Goal: Task Accomplishment & Management: Use online tool/utility

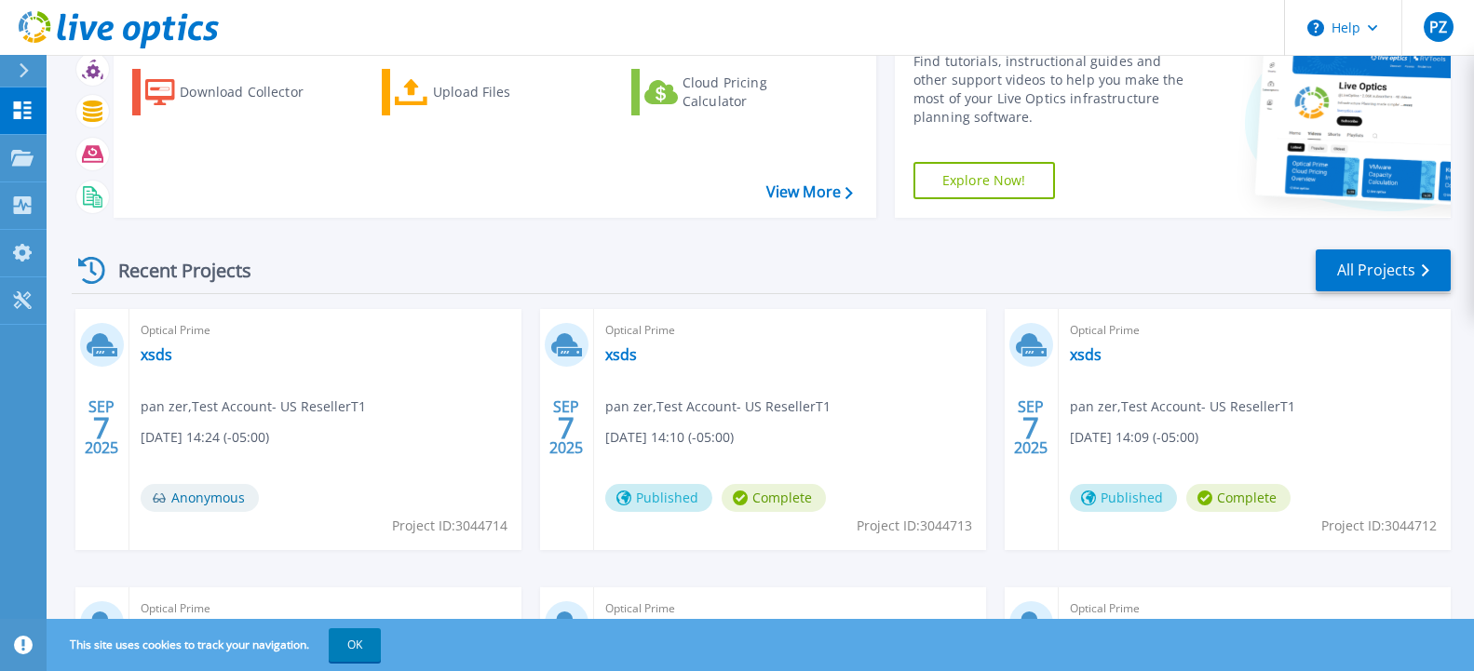
scroll to position [190, 0]
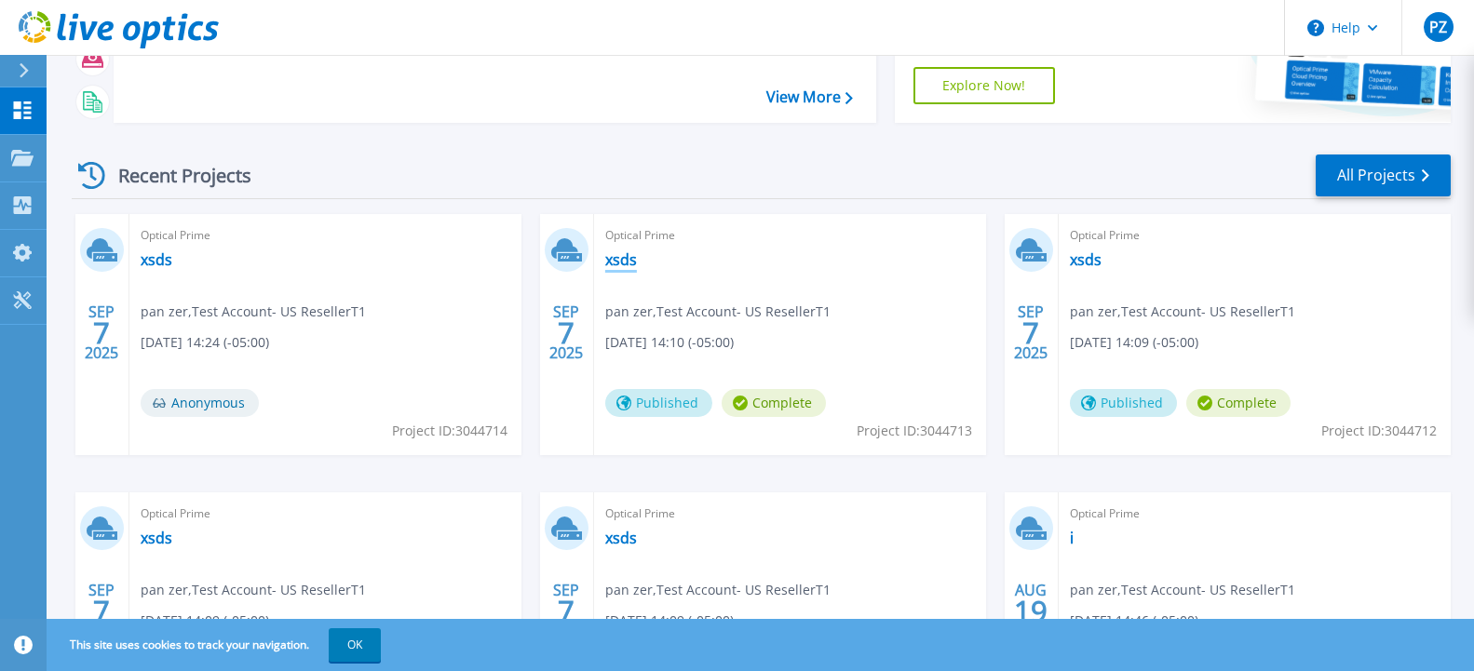
click at [627, 258] on link "xsds" at bounding box center [621, 259] width 32 height 19
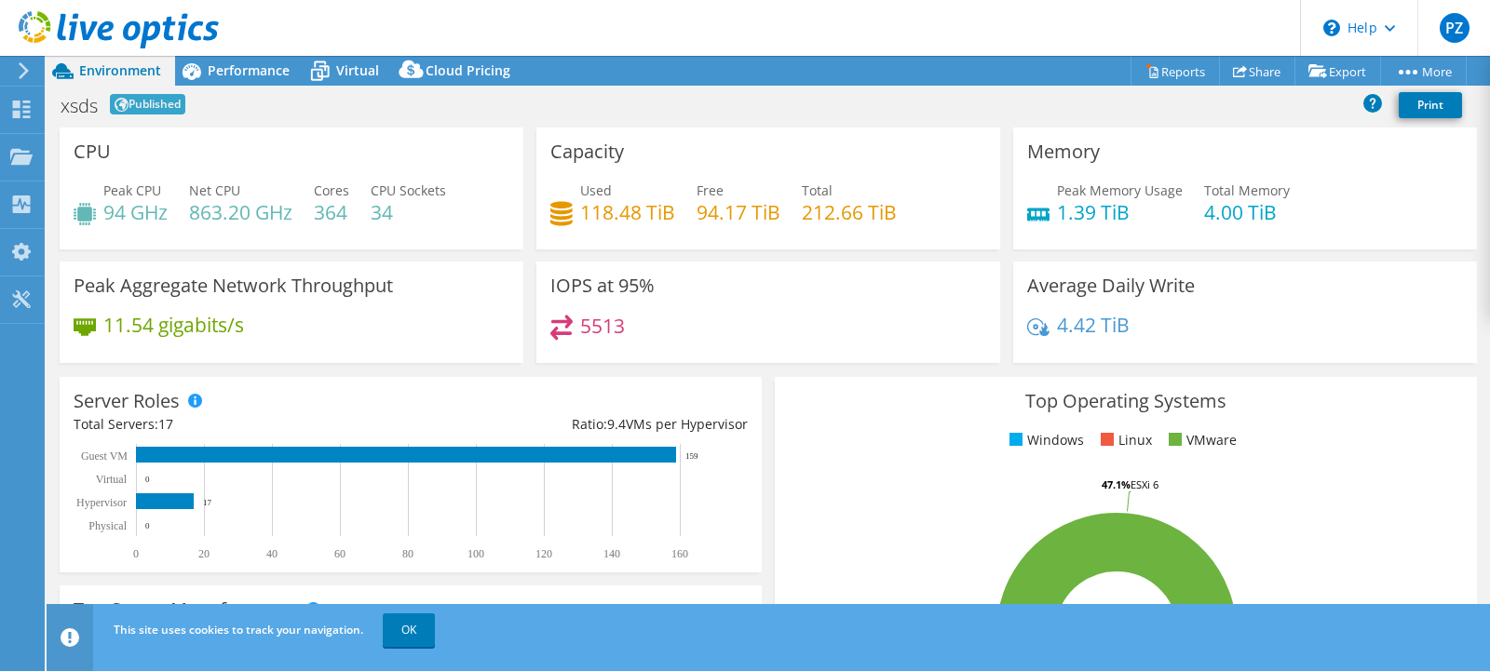
select select "USD"
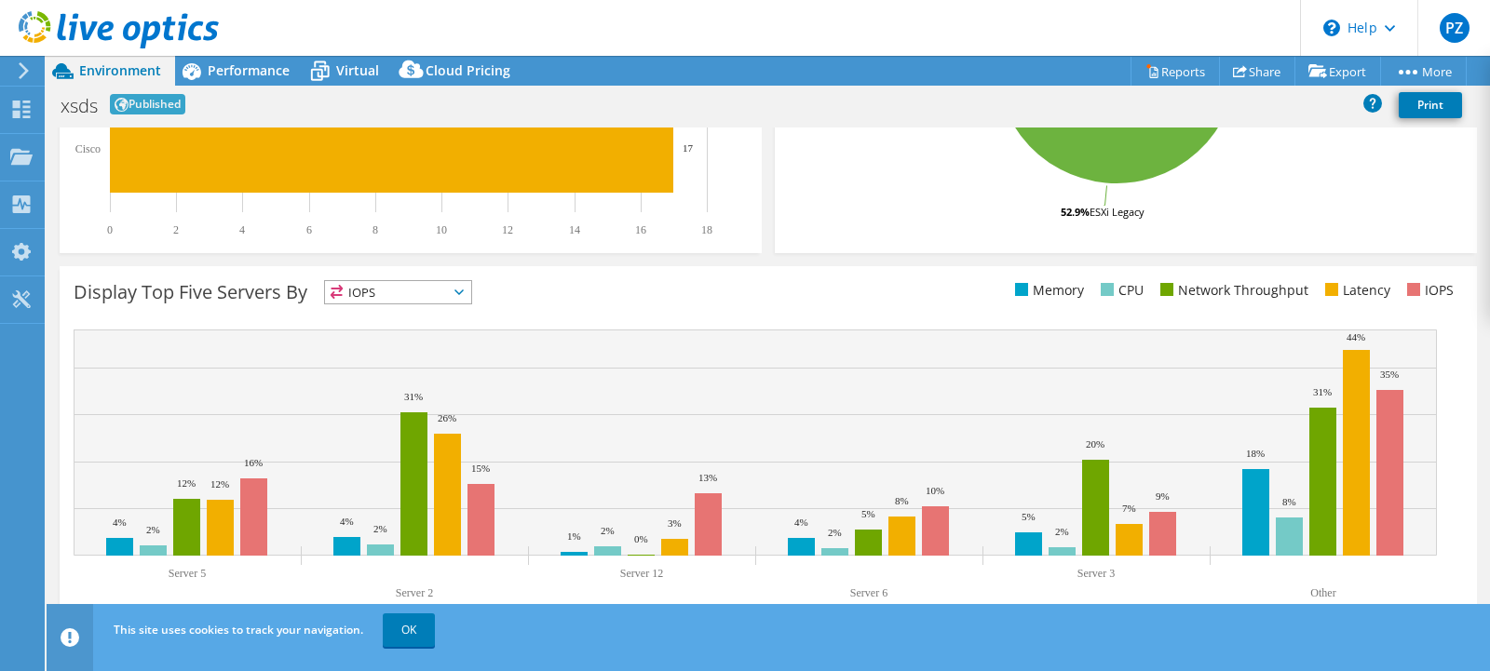
scroll to position [572, 0]
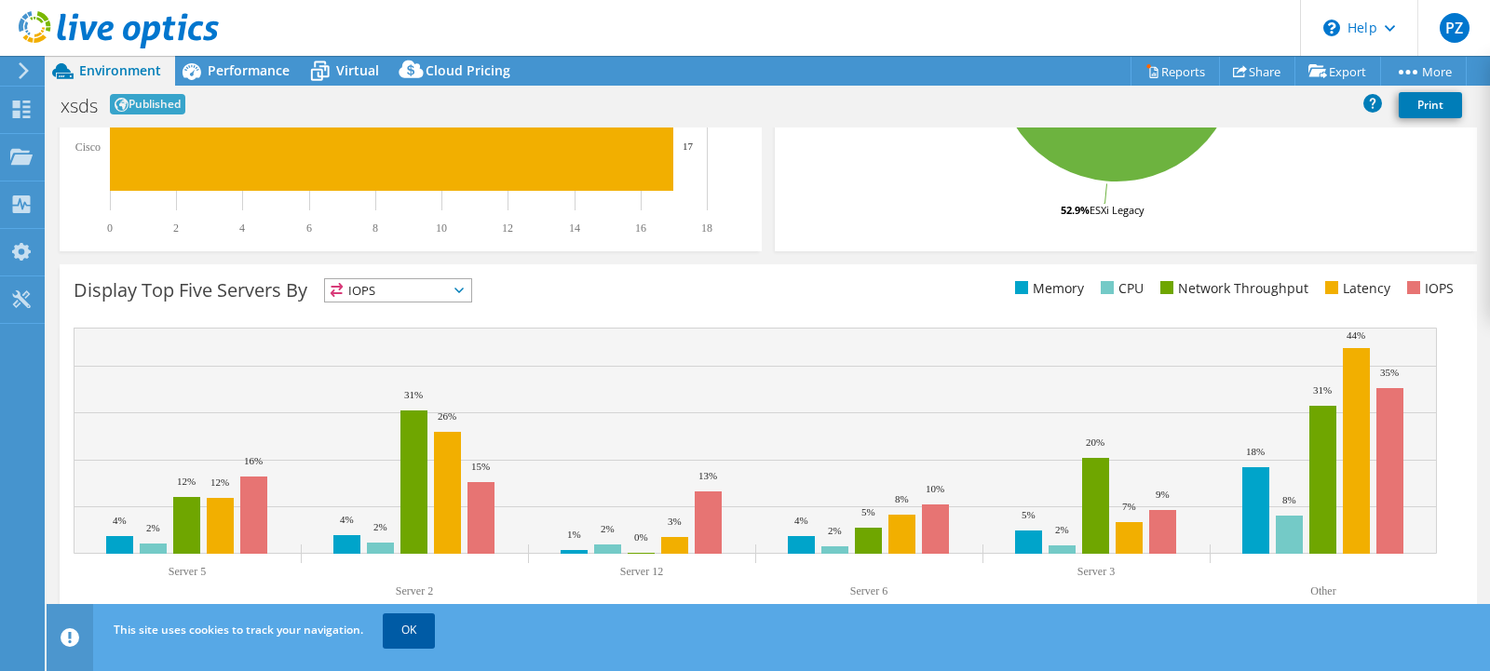
click at [413, 626] on link "OK" at bounding box center [409, 631] width 52 height 34
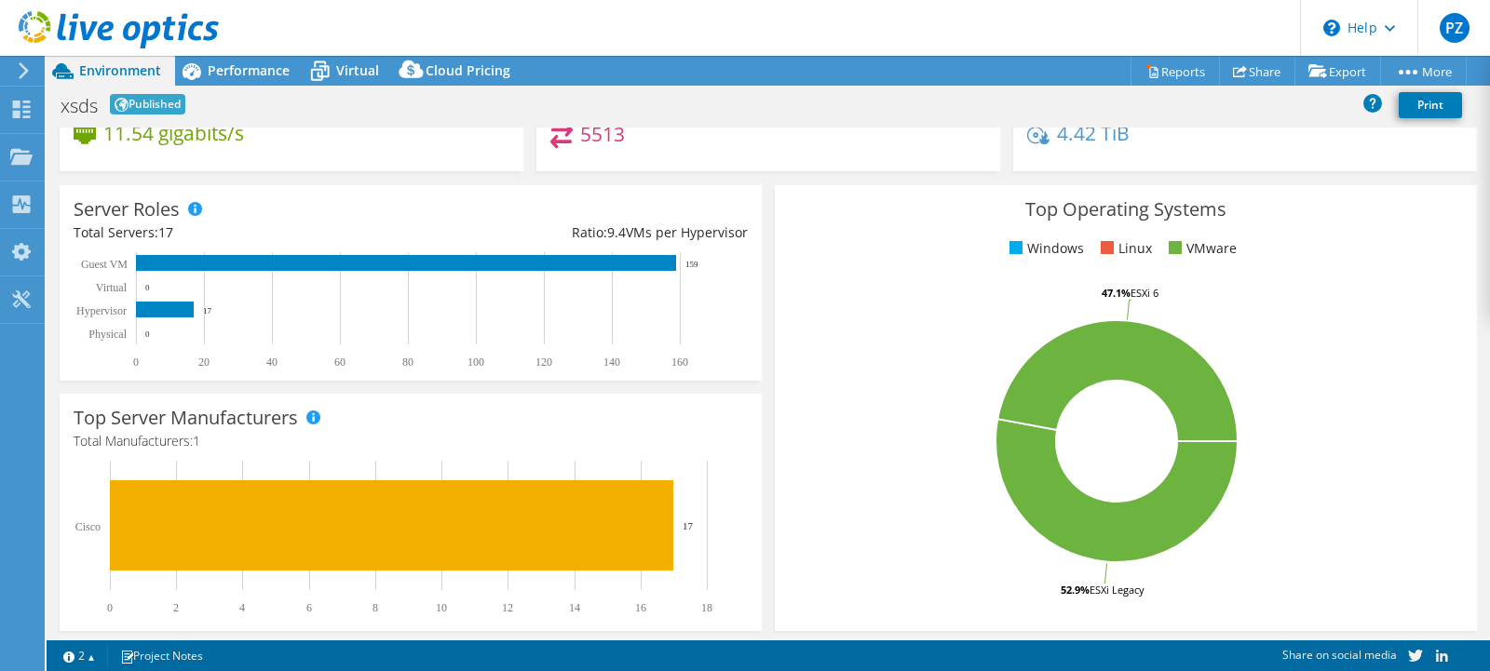
scroll to position [2, 0]
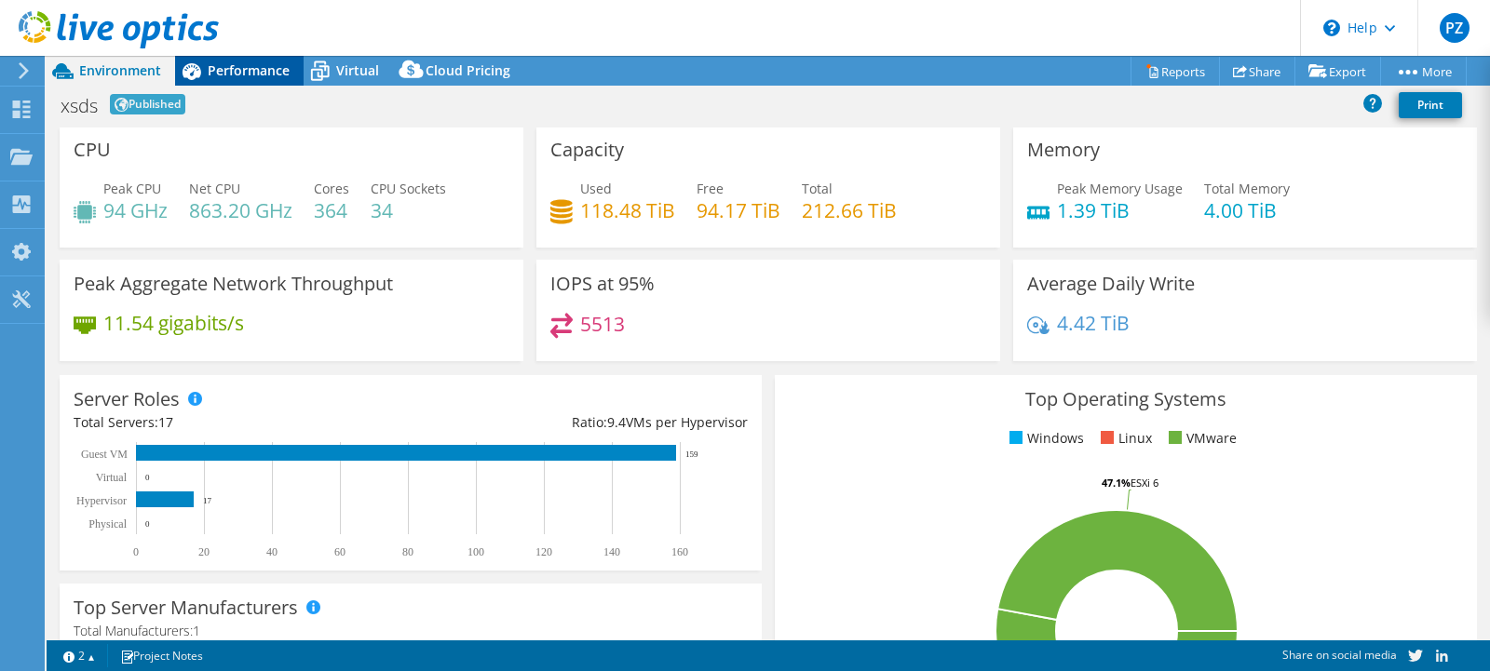
click at [249, 74] on span "Performance" at bounding box center [249, 70] width 82 height 18
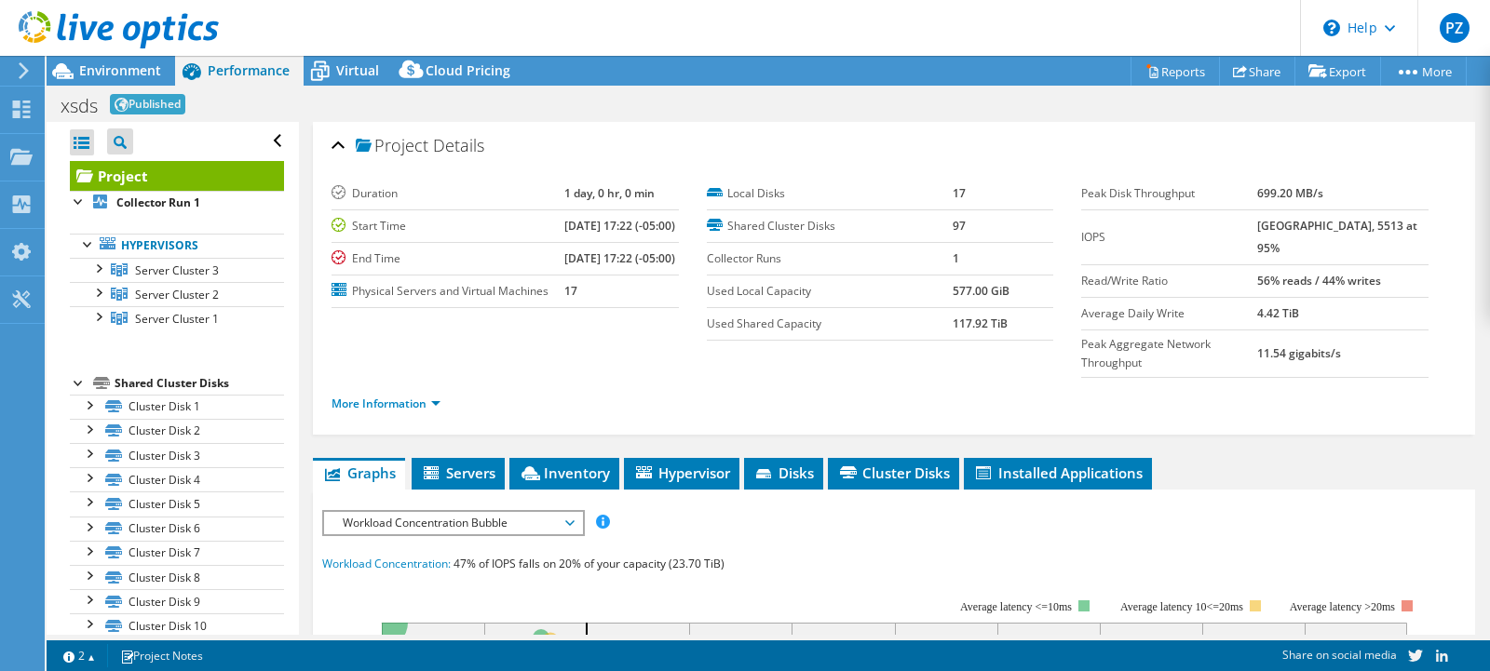
click at [76, 382] on div at bounding box center [79, 381] width 19 height 19
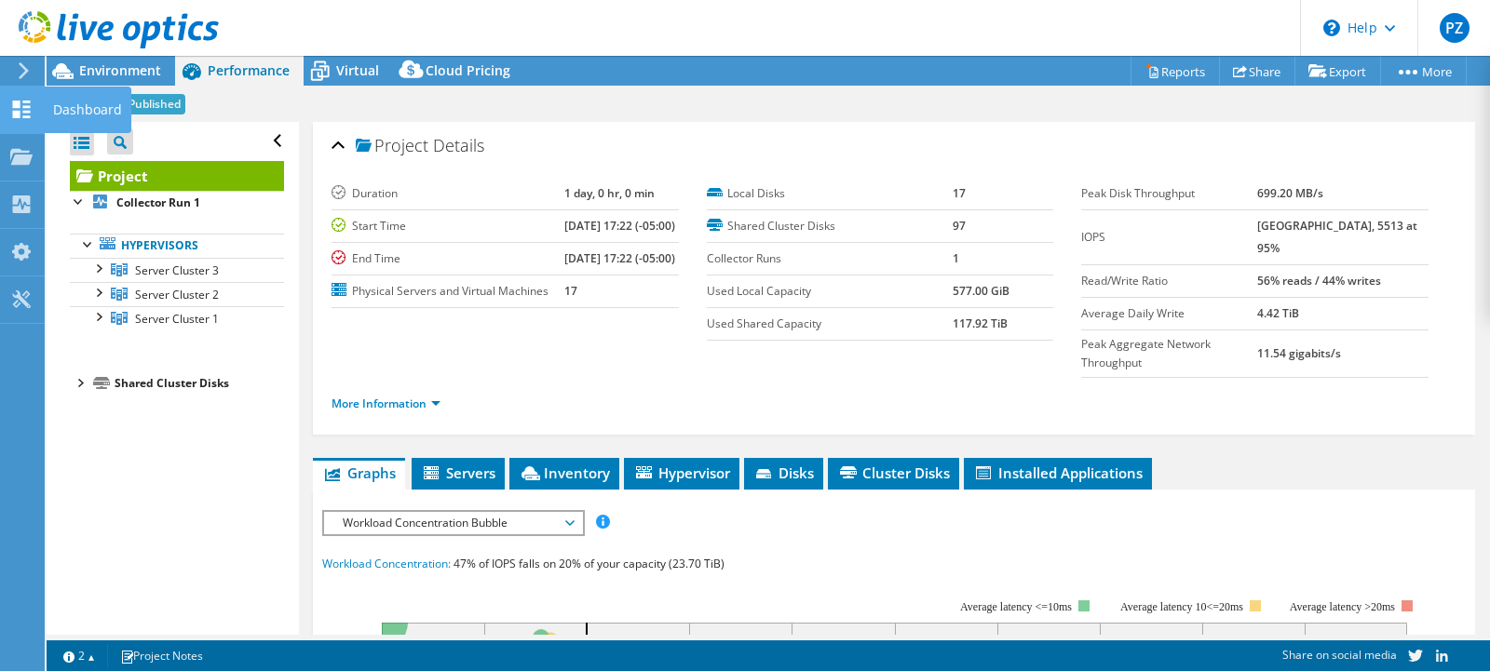
click at [22, 109] on icon at bounding box center [21, 110] width 22 height 18
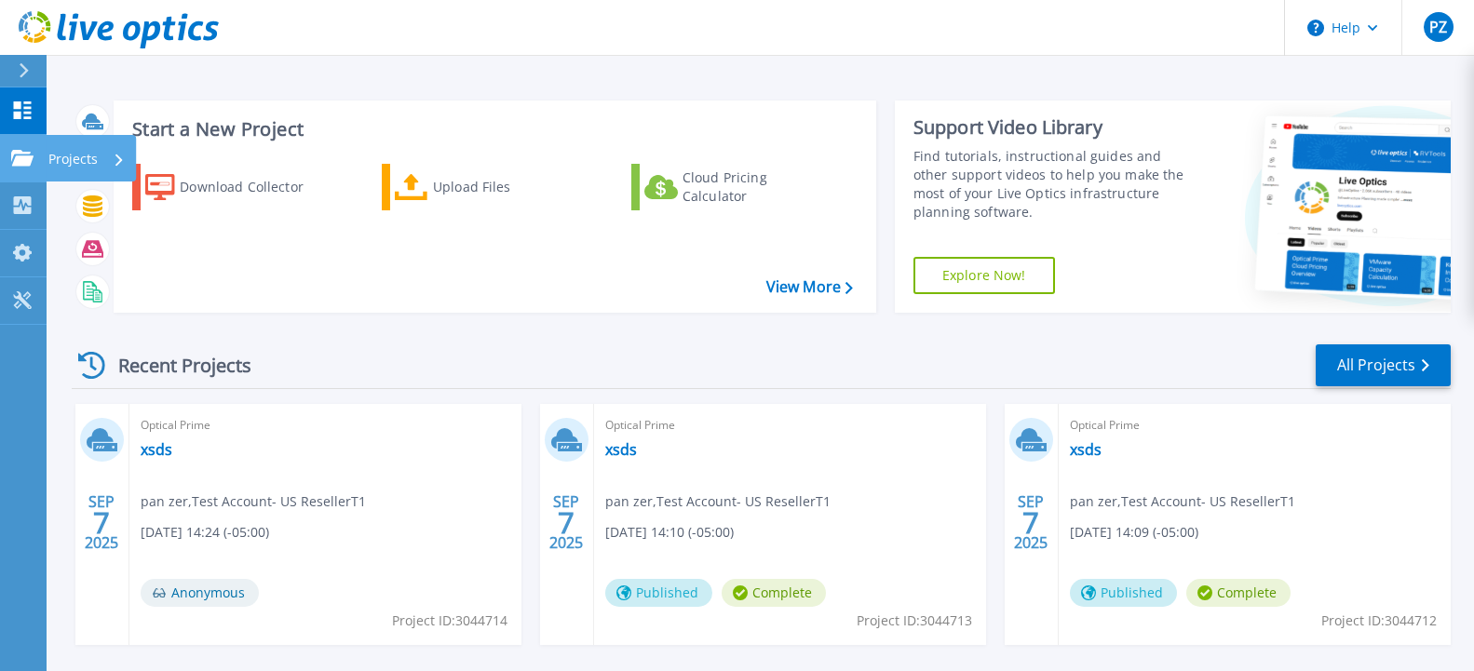
click at [67, 154] on p "Projects" at bounding box center [72, 159] width 49 height 48
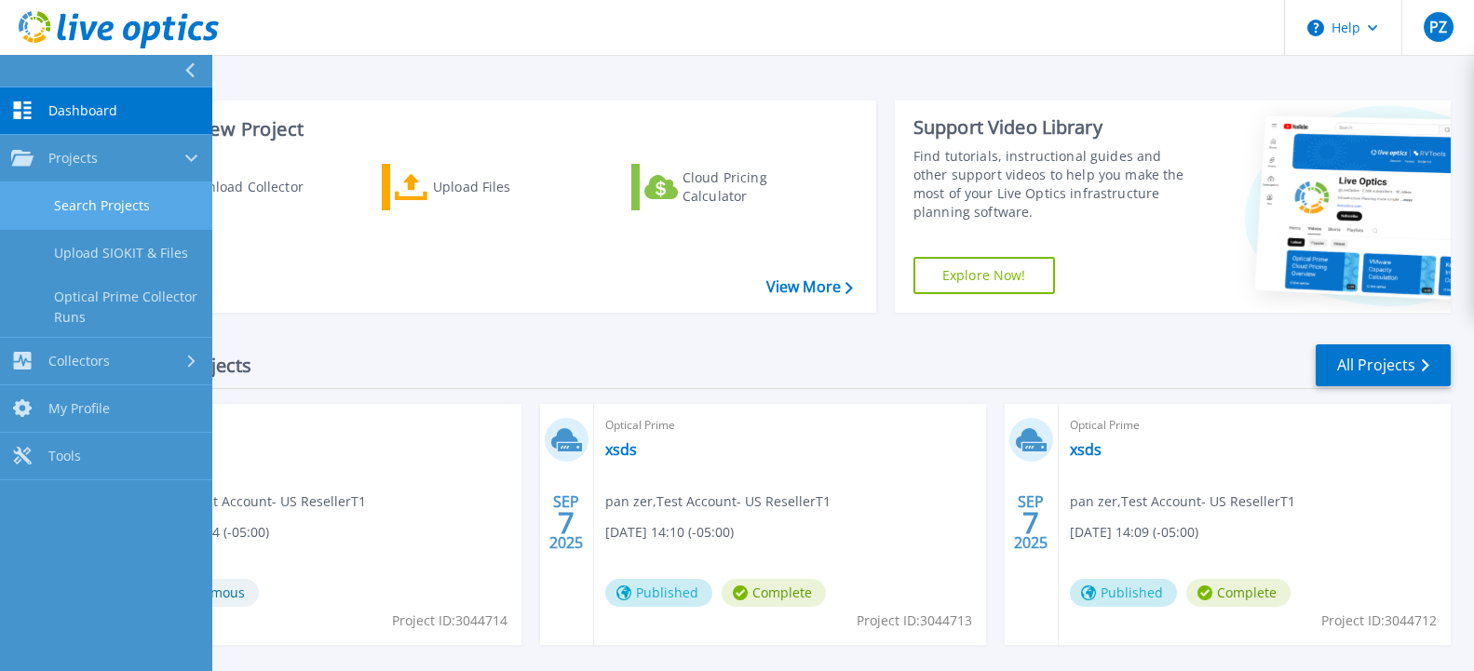
click at [112, 210] on link "Search Projects" at bounding box center [106, 206] width 212 height 47
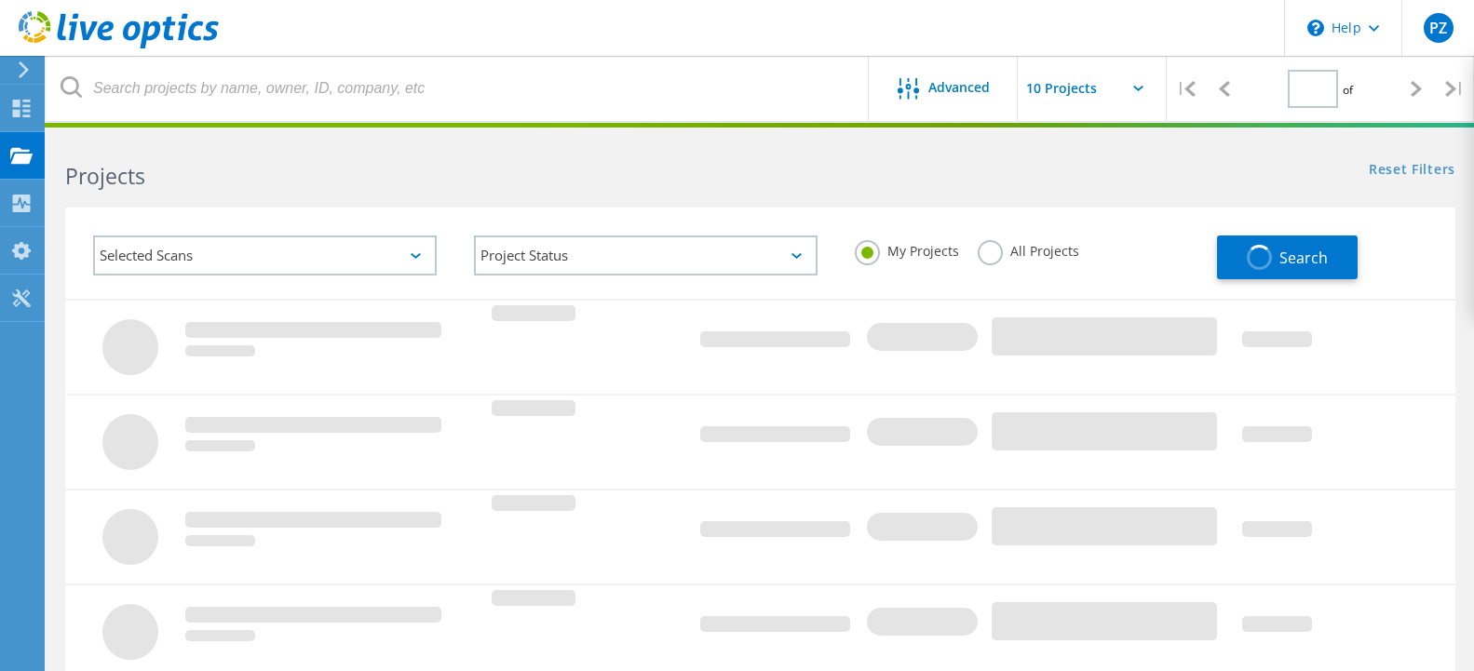
type input "1"
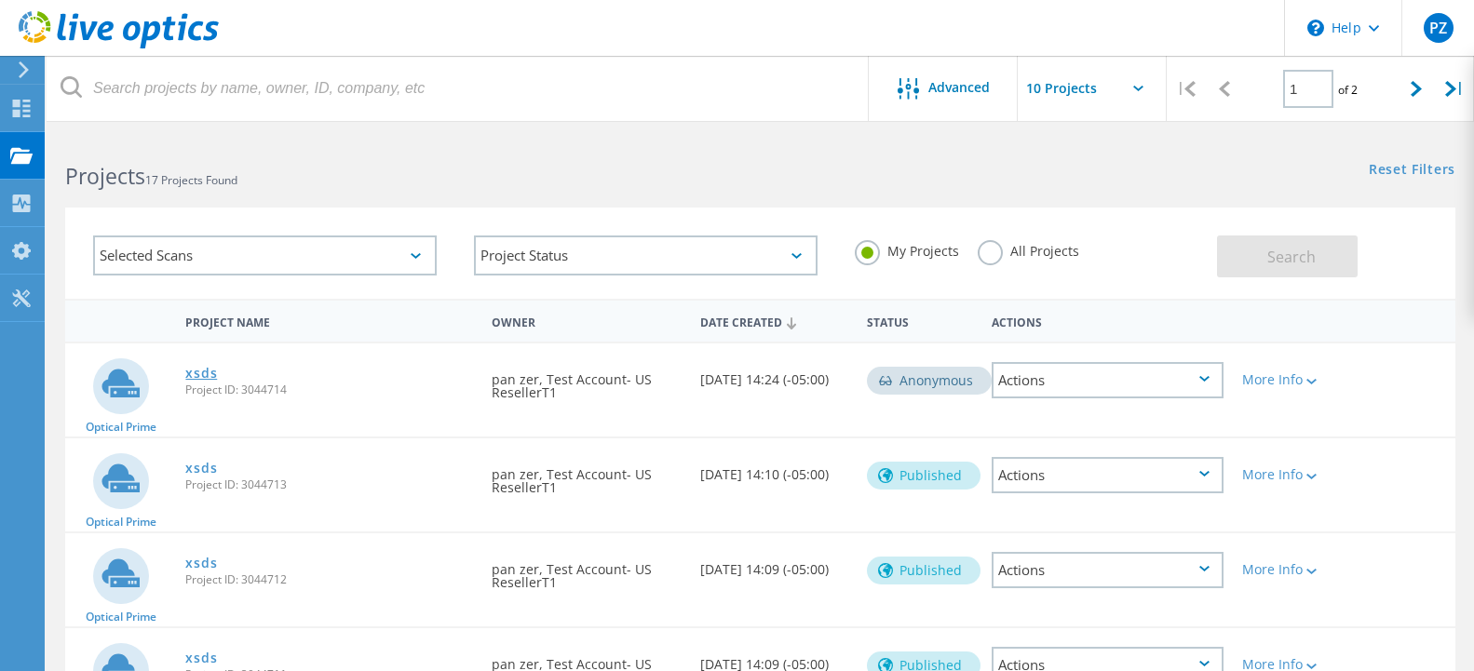
click at [200, 375] on link "xsds" at bounding box center [201, 373] width 32 height 13
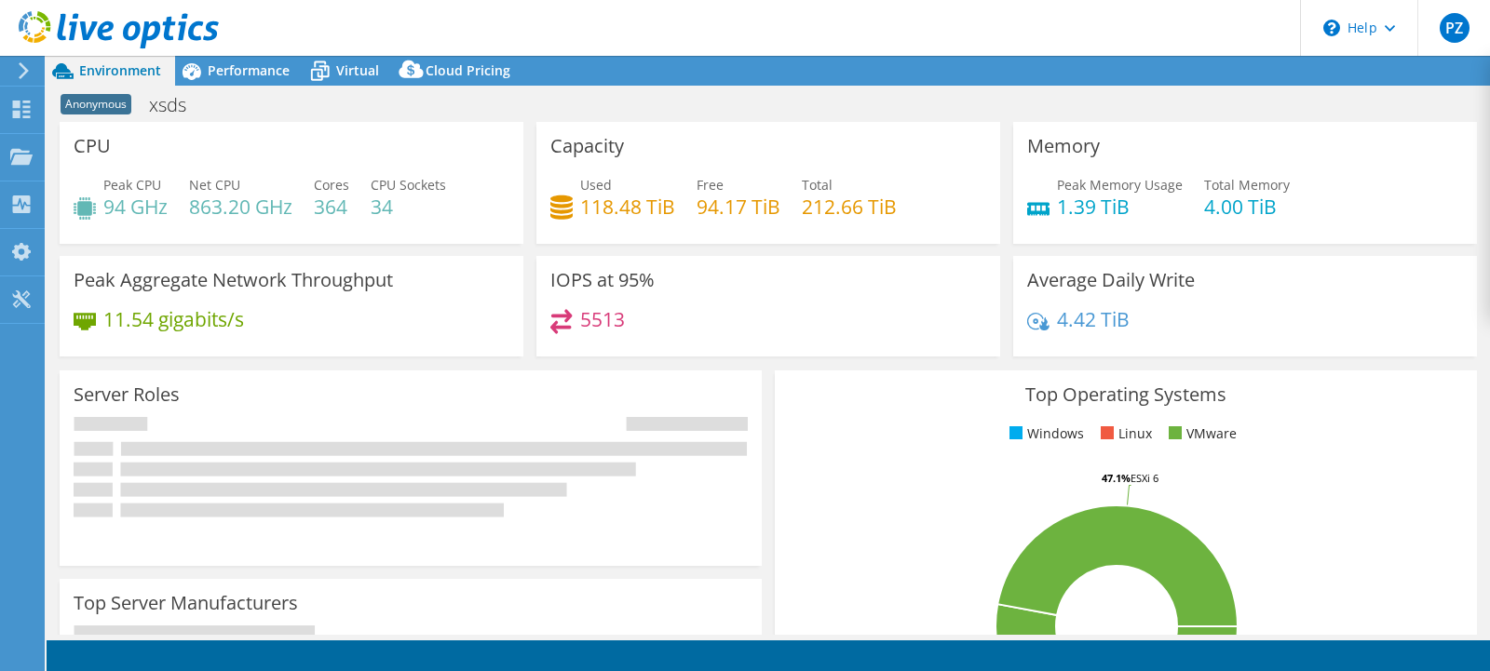
select select "USD"
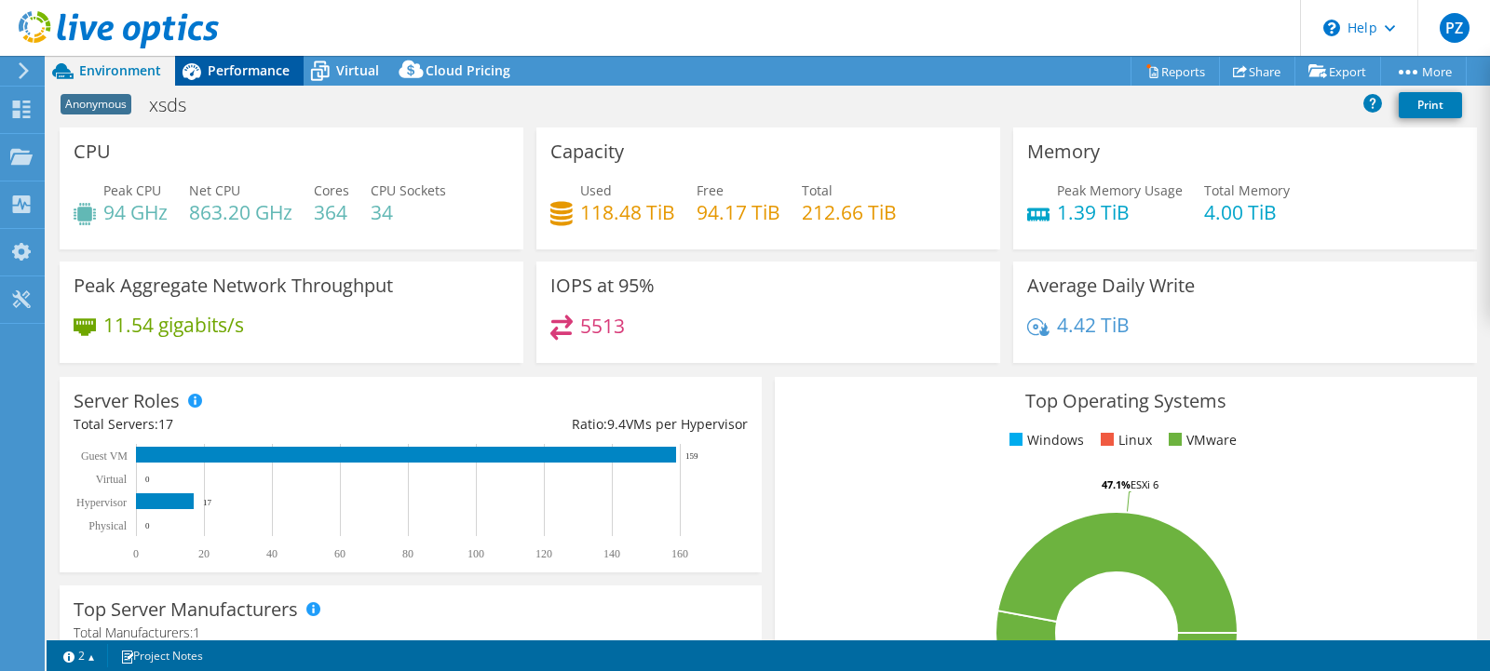
click at [250, 76] on span "Performance" at bounding box center [249, 70] width 82 height 18
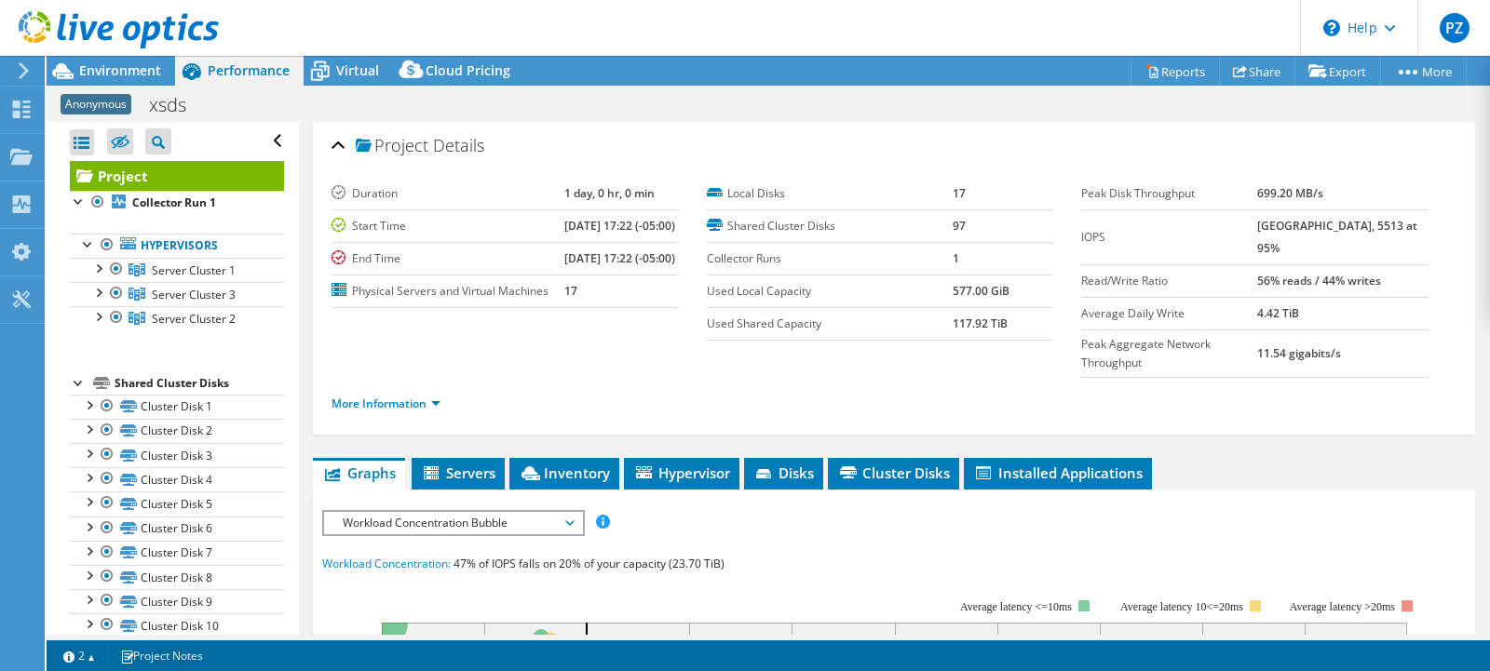
click at [80, 384] on div at bounding box center [79, 381] width 19 height 19
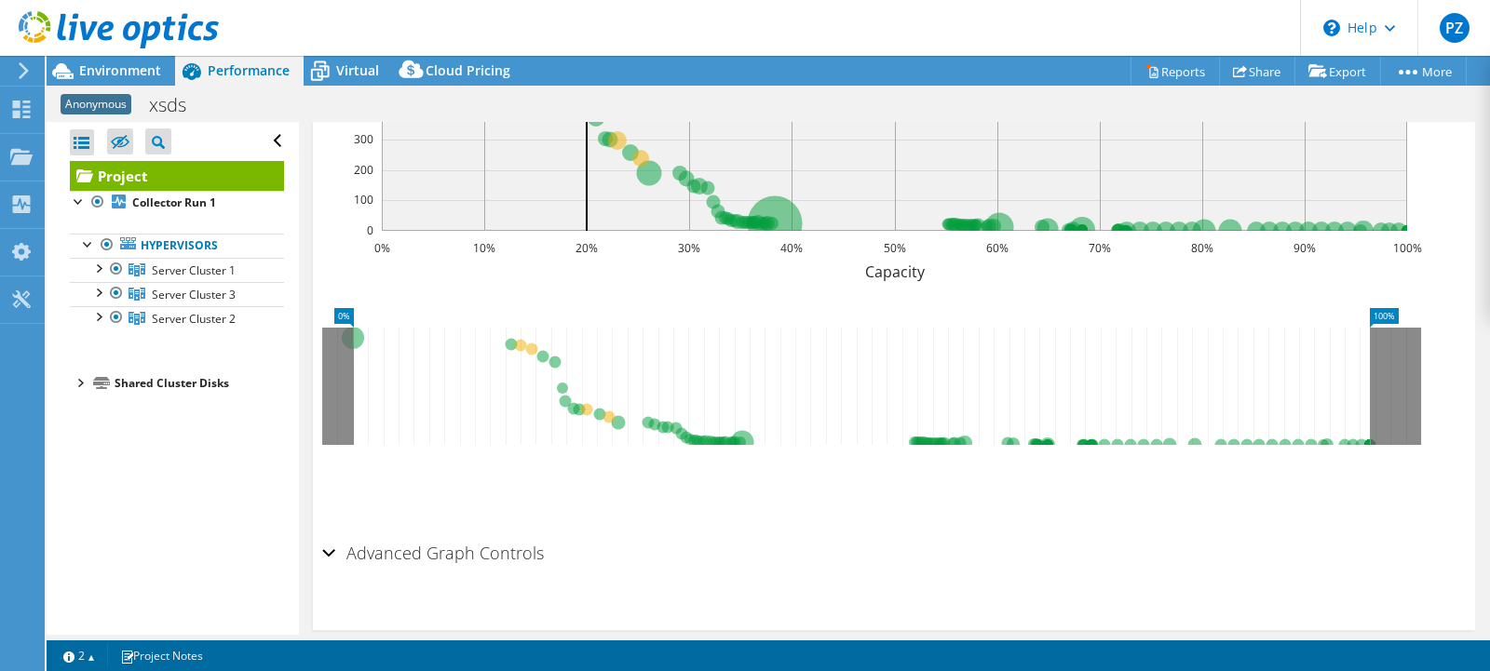
scroll to position [95, 0]
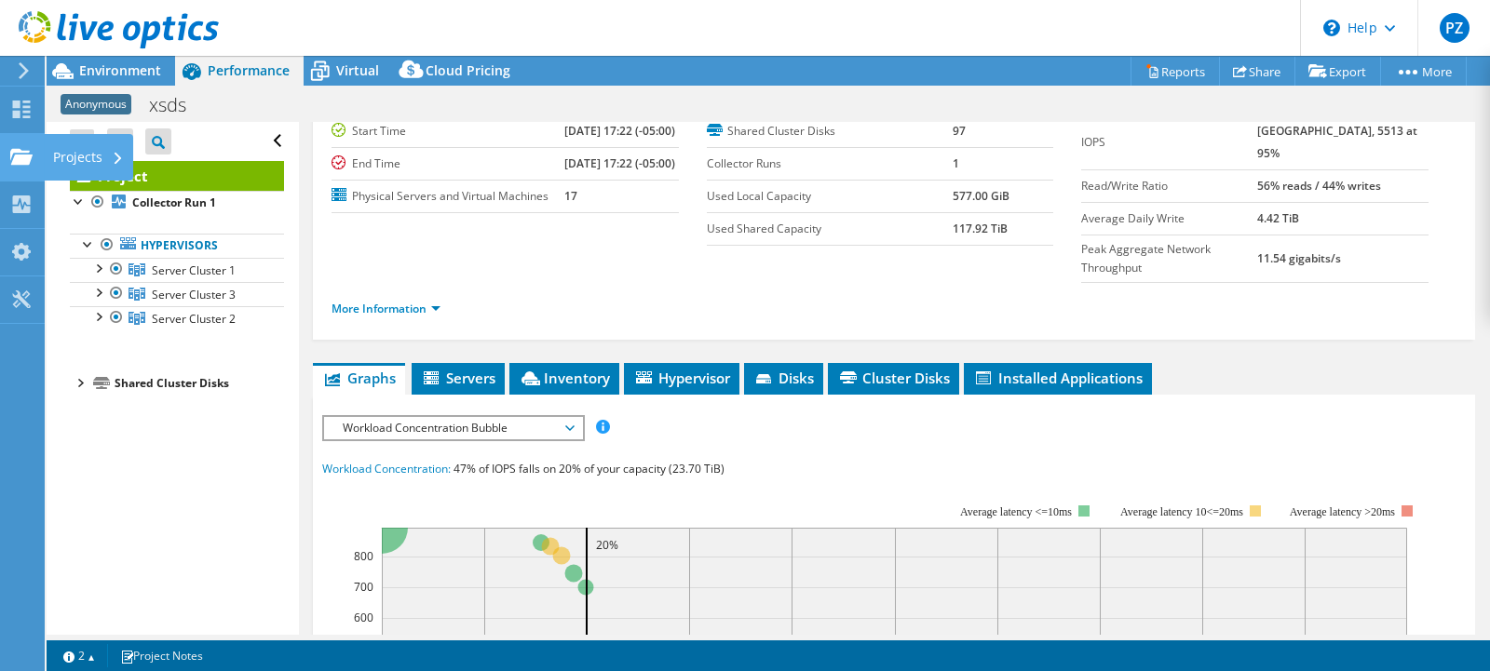
click at [56, 153] on div "Projects" at bounding box center [88, 157] width 89 height 47
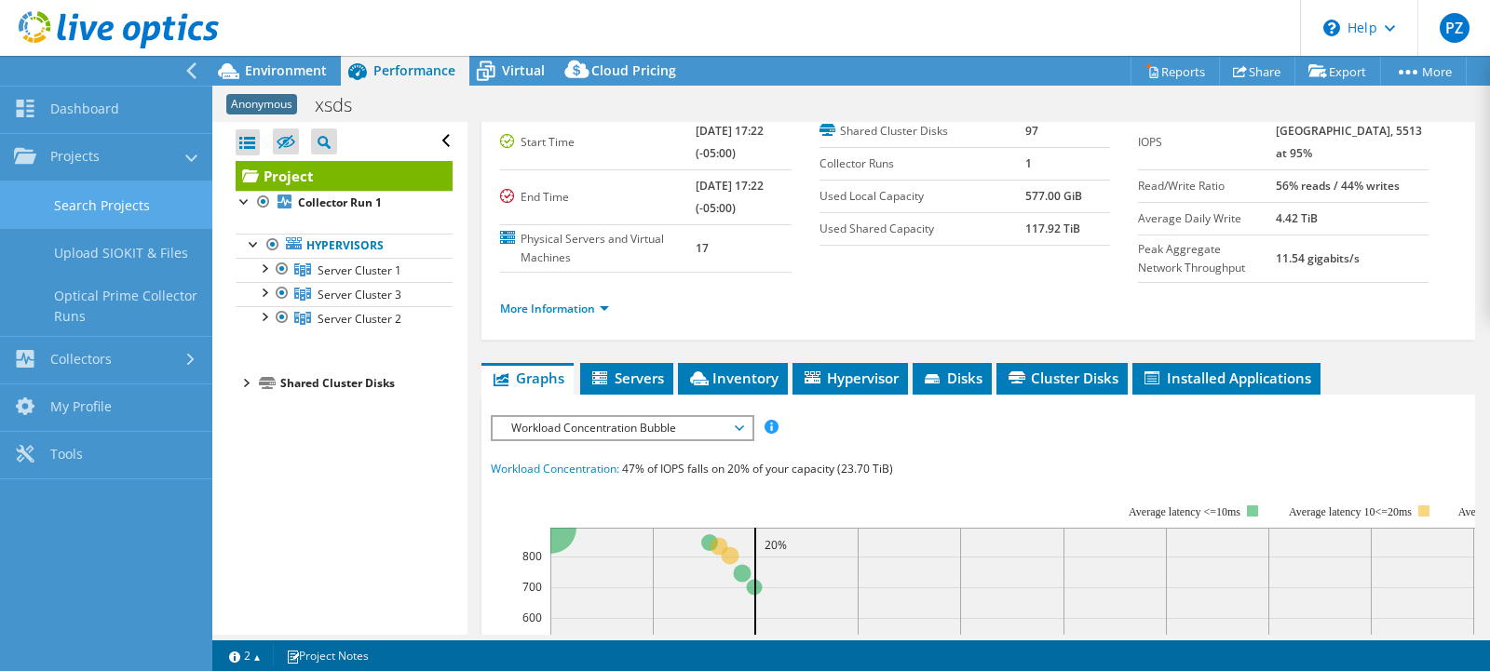
click at [105, 203] on link "Search Projects" at bounding box center [106, 205] width 212 height 47
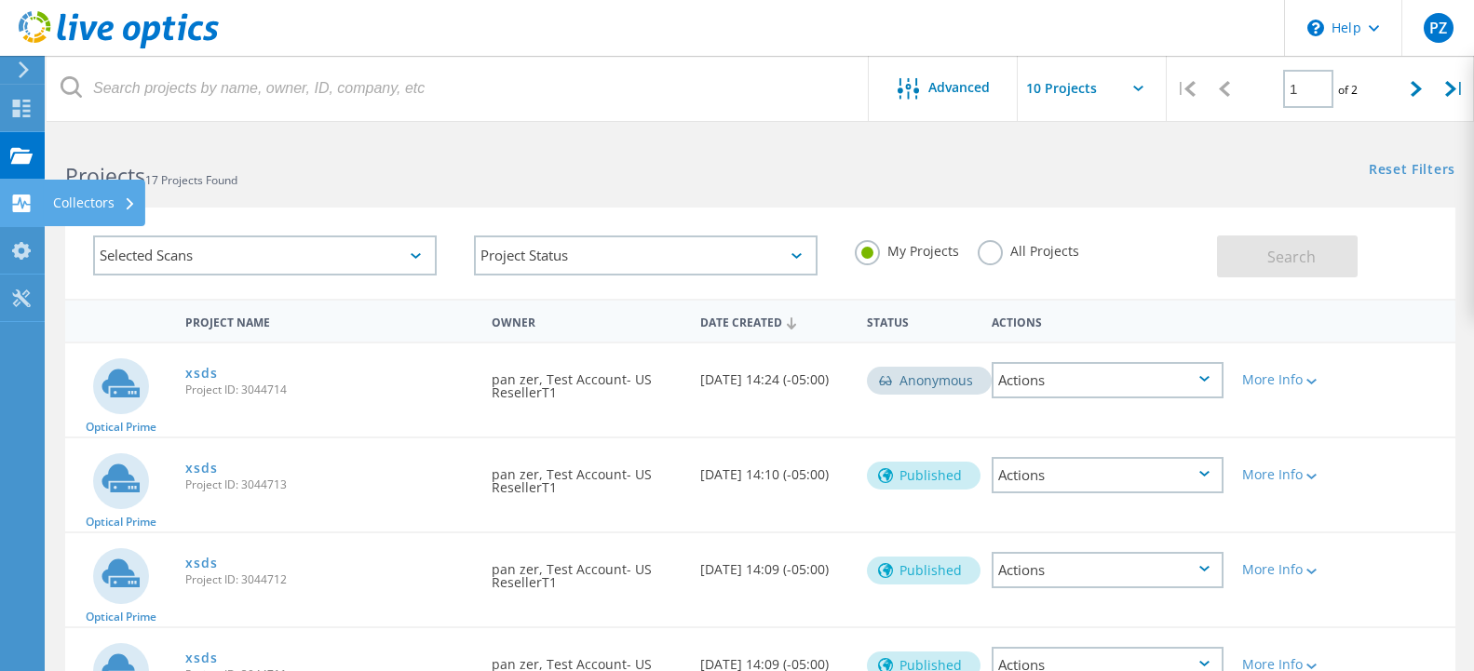
click at [31, 198] on icon at bounding box center [21, 204] width 22 height 18
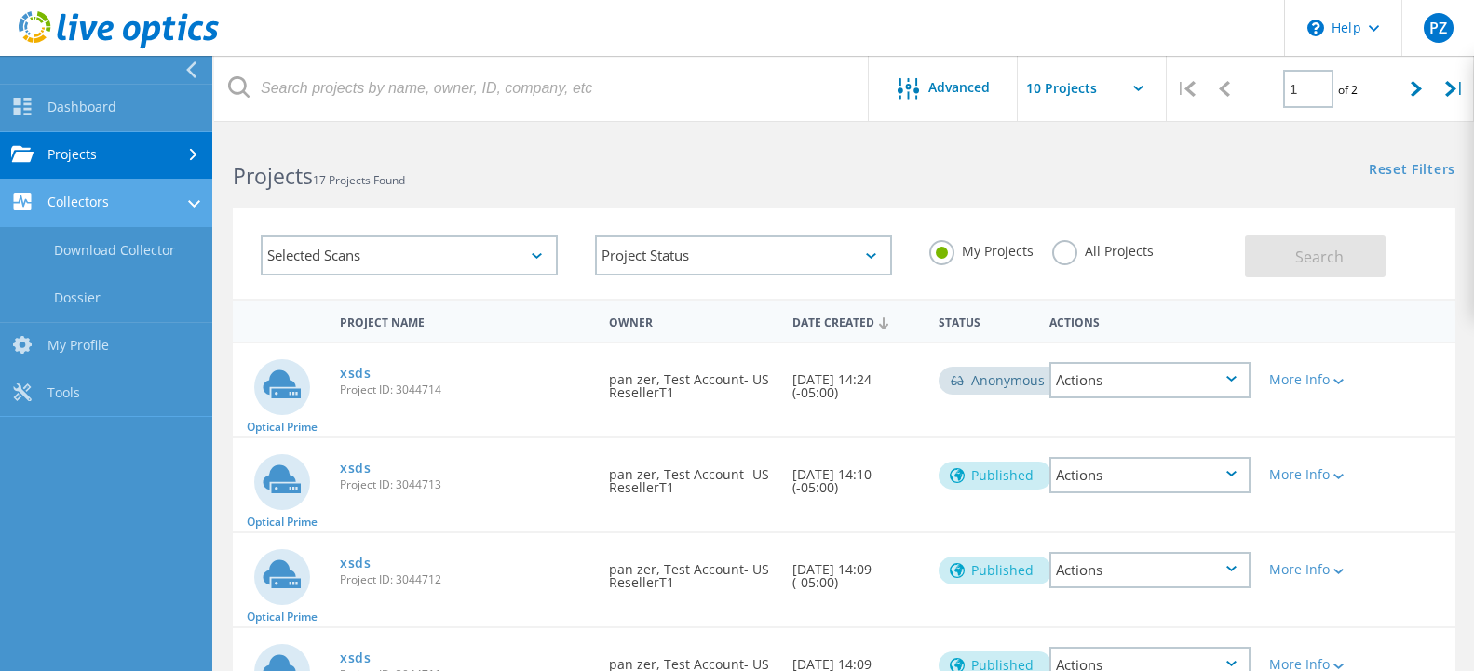
click at [77, 200] on link "Collectors" at bounding box center [106, 203] width 212 height 47
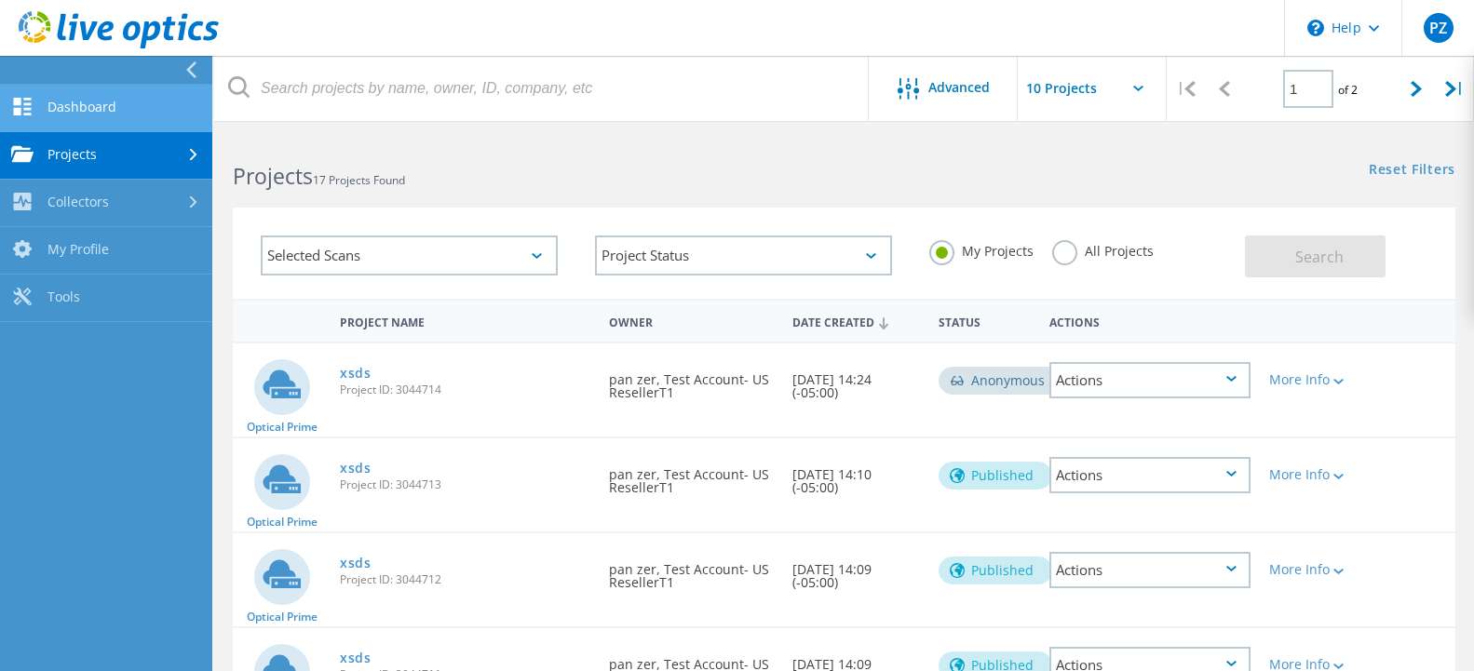
click at [93, 116] on link "Dashboard" at bounding box center [106, 108] width 212 height 47
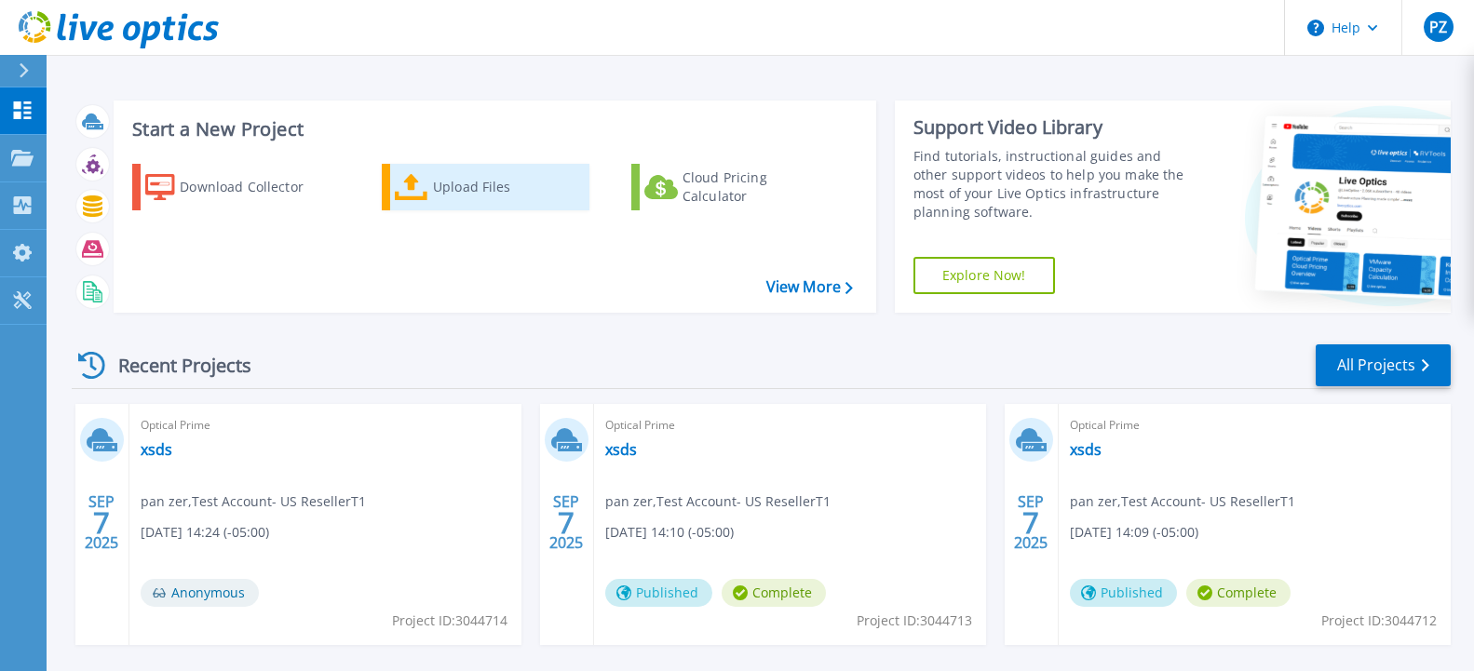
click at [433, 183] on div "Upload Files" at bounding box center [507, 187] width 149 height 37
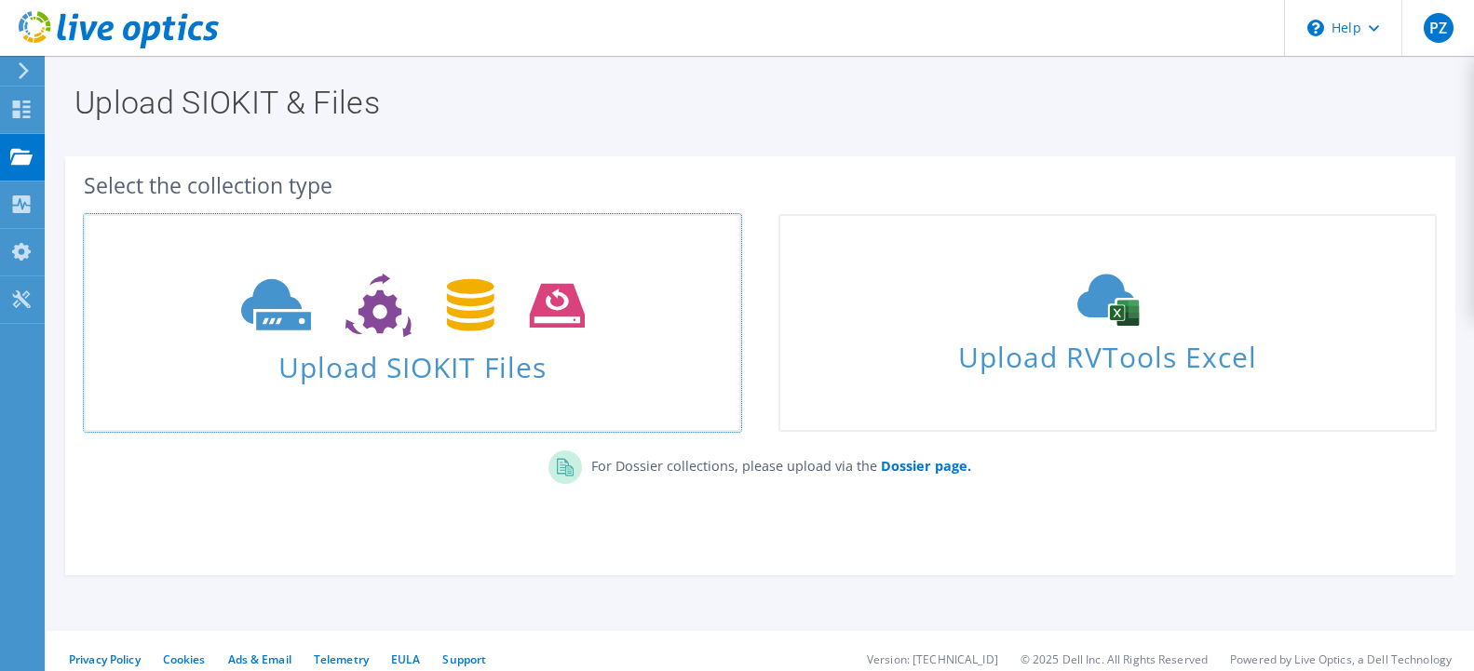
click at [449, 373] on span "Upload SIOKIT Files" at bounding box center [413, 362] width 654 height 40
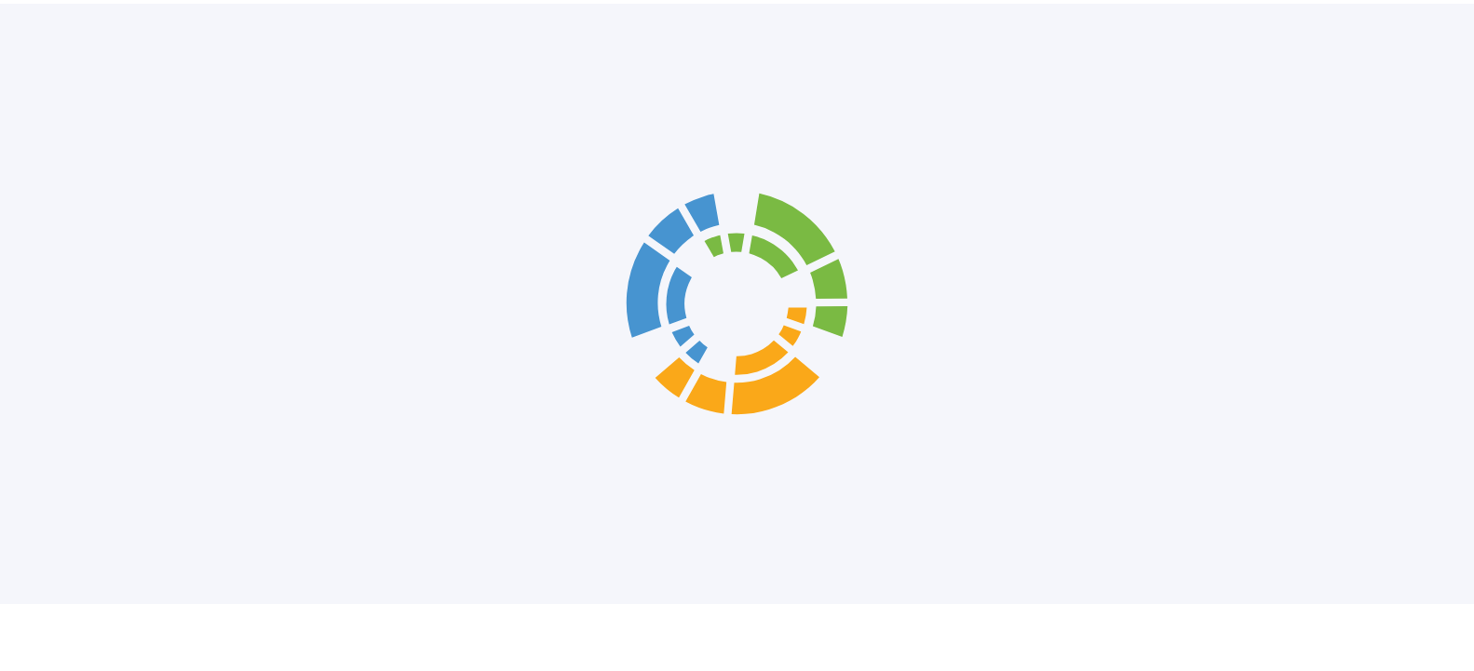
scroll to position [70, 0]
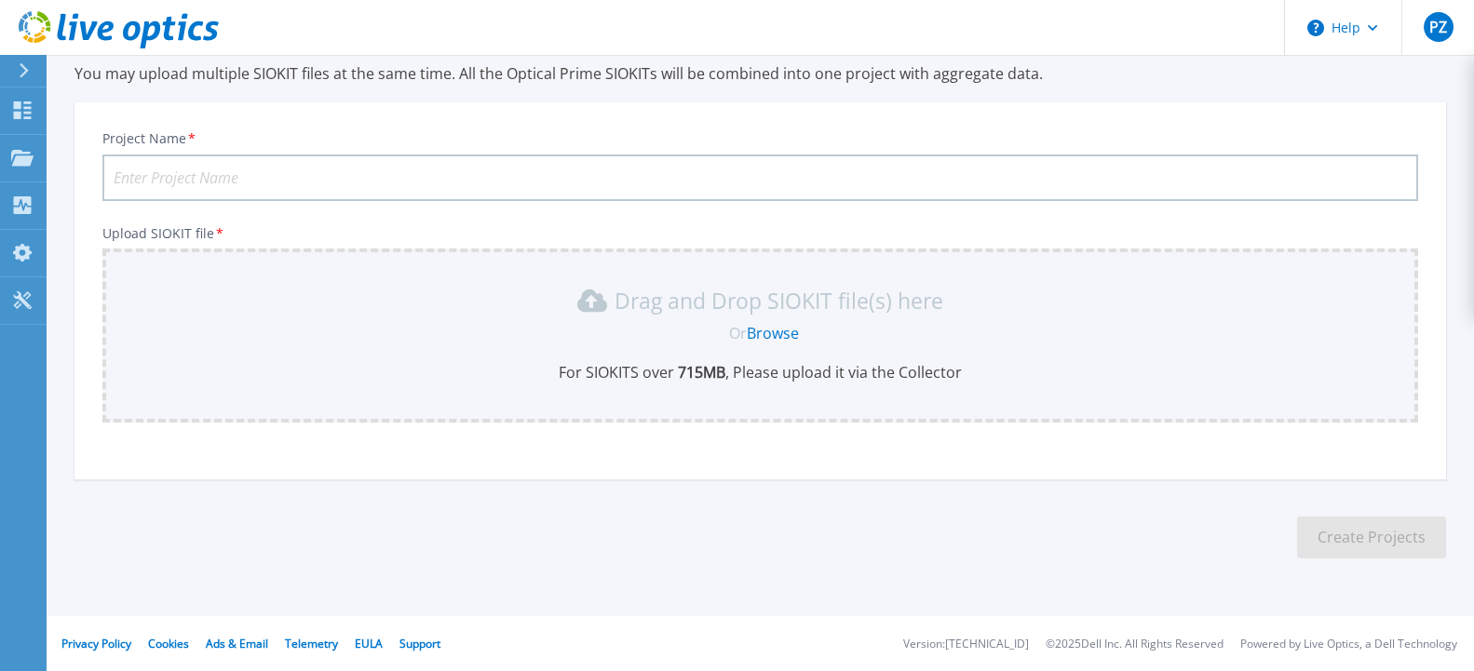
click at [774, 333] on link "Browse" at bounding box center [773, 333] width 52 height 20
click at [286, 178] on input "Project Name *" at bounding box center [760, 178] width 1316 height 47
type input "tttttttttttttt"
click at [772, 336] on link "Browse" at bounding box center [773, 333] width 52 height 20
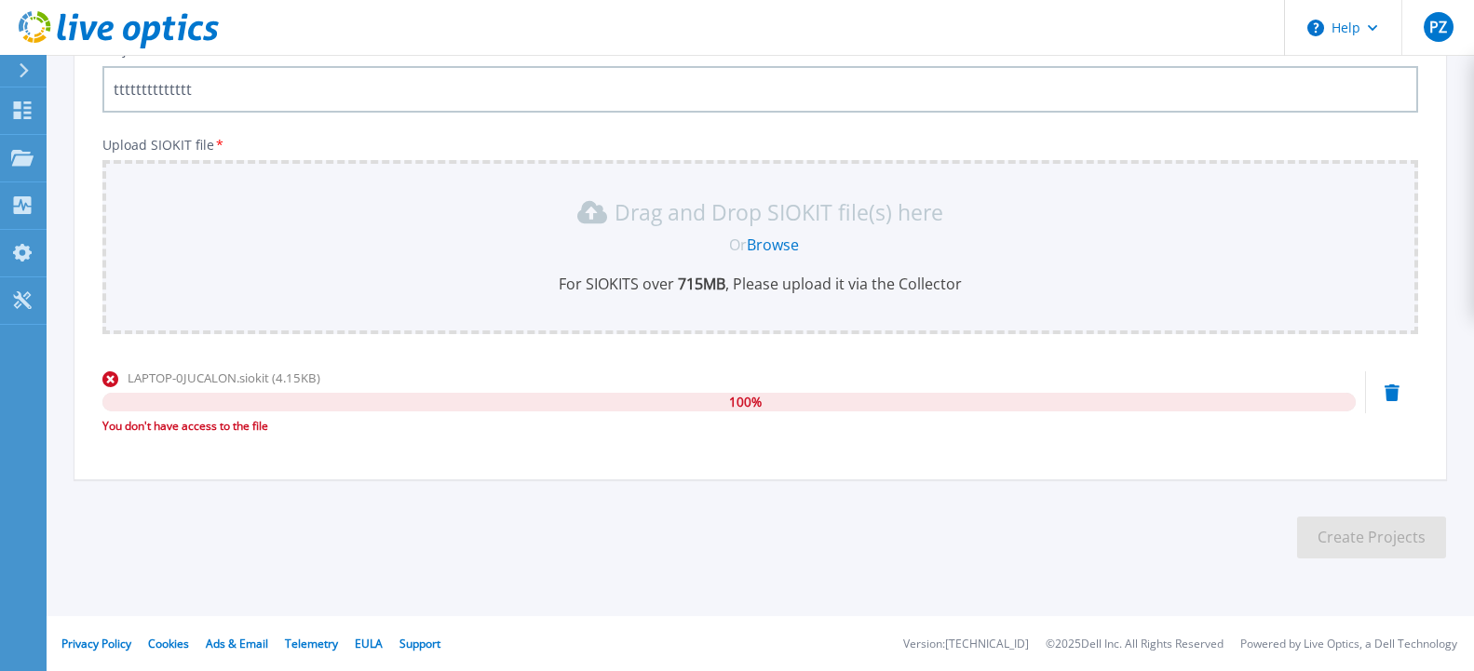
click at [304, 378] on span "LAPTOP-0JUCALON.siokit (4.15KB)" at bounding box center [224, 378] width 193 height 17
drag, startPoint x: 262, startPoint y: 436, endPoint x: 139, endPoint y: 436, distance: 122.9
click at [139, 436] on div "You don't have access to the file" at bounding box center [728, 426] width 1253 height 19
click at [147, 433] on div "You don't have access to the file" at bounding box center [728, 426] width 1253 height 19
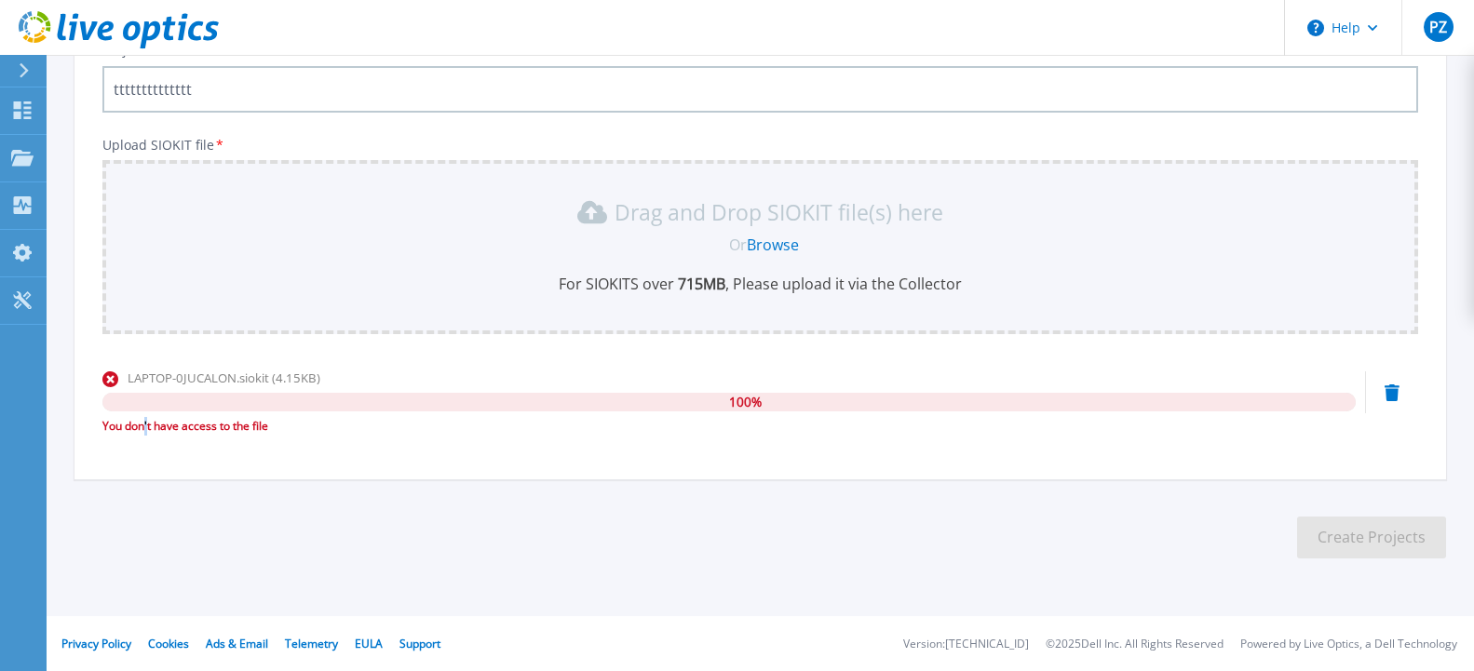
click at [147, 433] on div "You don't have access to the file" at bounding box center [728, 426] width 1253 height 19
click at [1392, 393] on icon at bounding box center [1392, 393] width 15 height 17
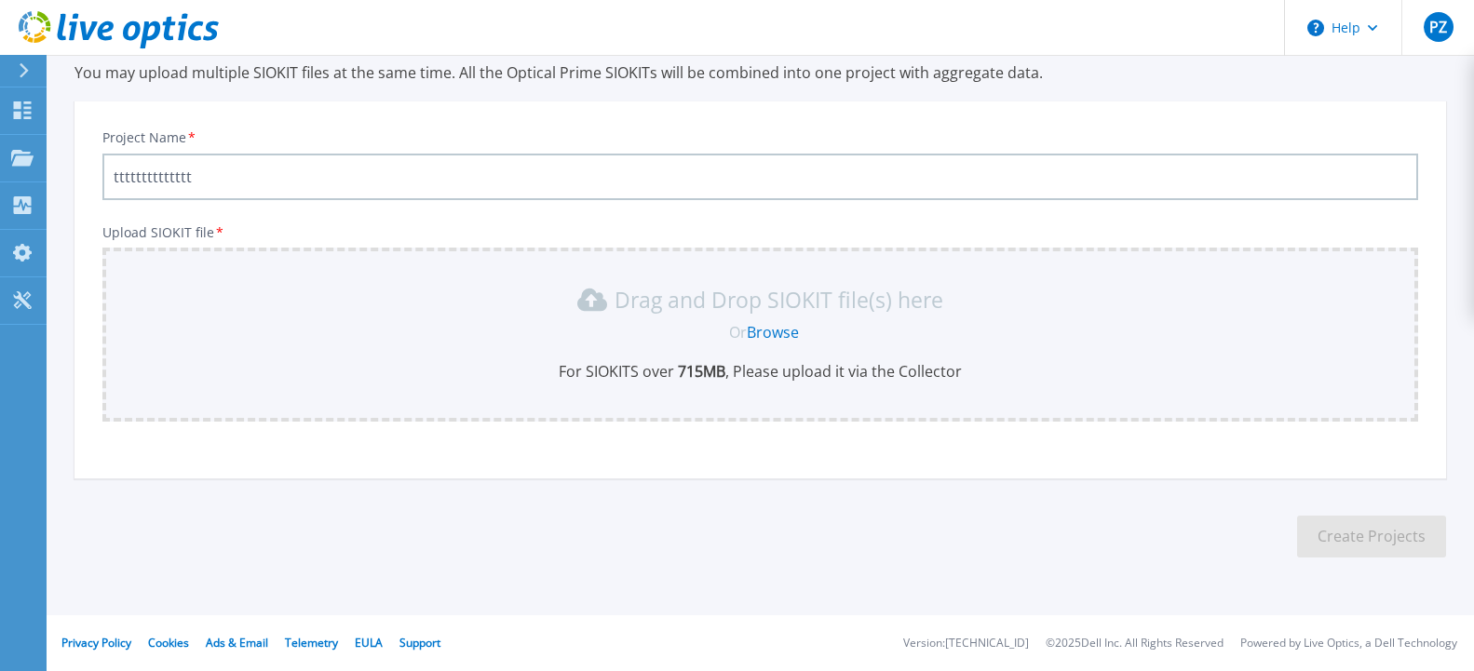
scroll to position [70, 0]
click at [30, 164] on icon at bounding box center [22, 158] width 22 height 16
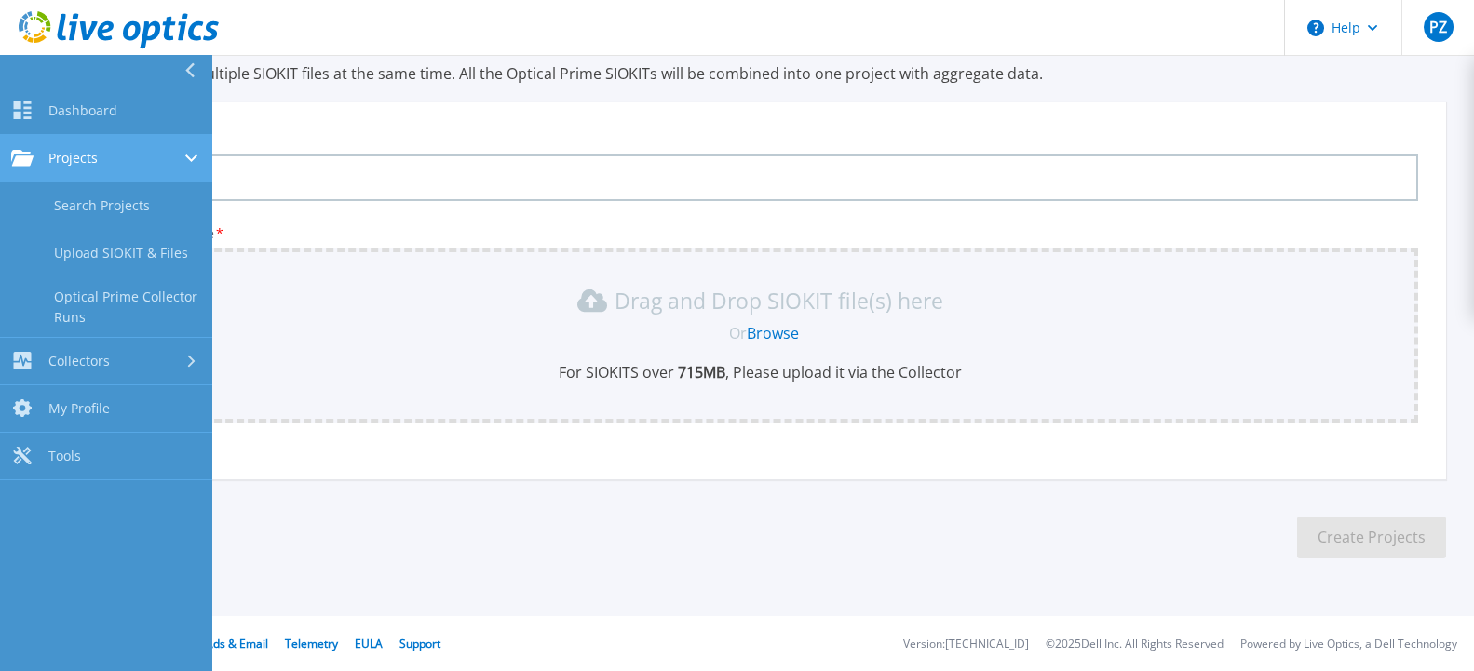
click at [22, 161] on icon at bounding box center [22, 158] width 22 height 16
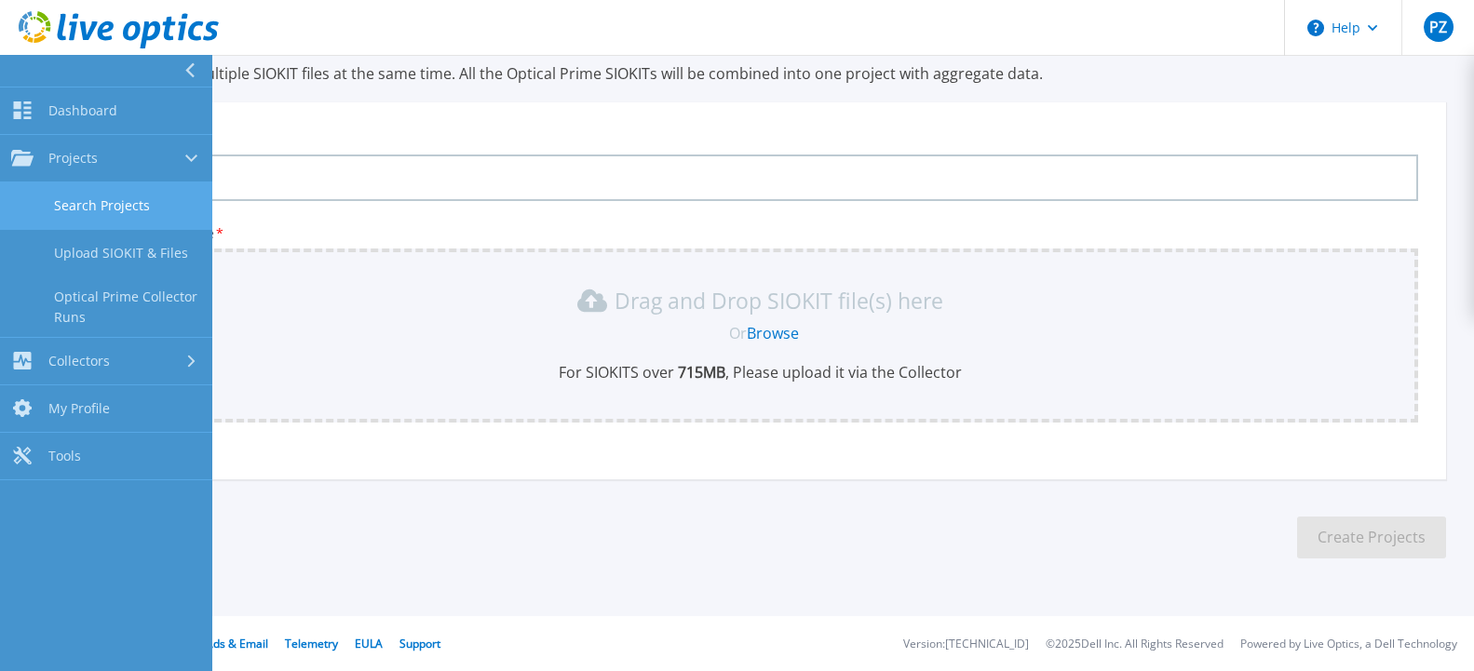
click at [71, 197] on link "Search Projects" at bounding box center [106, 206] width 212 height 47
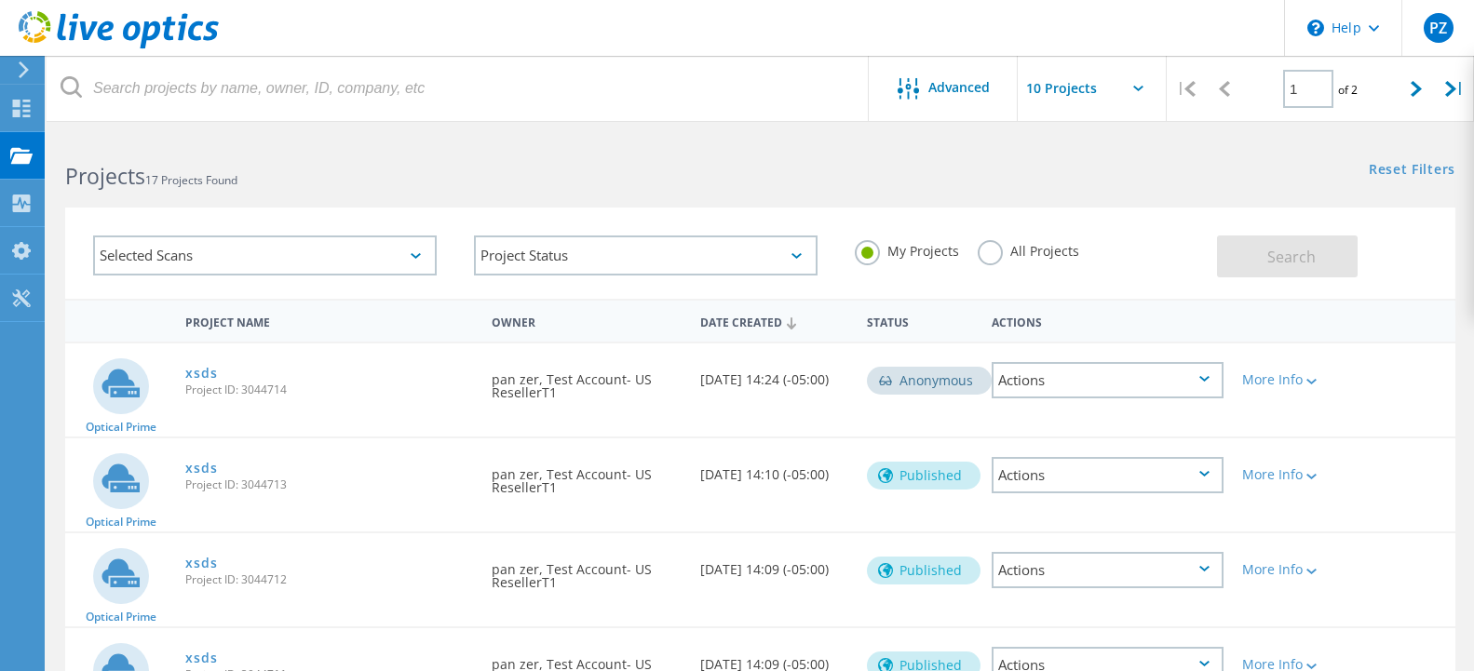
click at [982, 250] on label "All Projects" at bounding box center [1028, 249] width 101 height 18
click at [0, 0] on input "All Projects" at bounding box center [0, 0] width 0 height 0
click at [1260, 256] on button "Search" at bounding box center [1287, 257] width 141 height 42
click at [236, 269] on div "Selected Scans" at bounding box center [265, 256] width 344 height 40
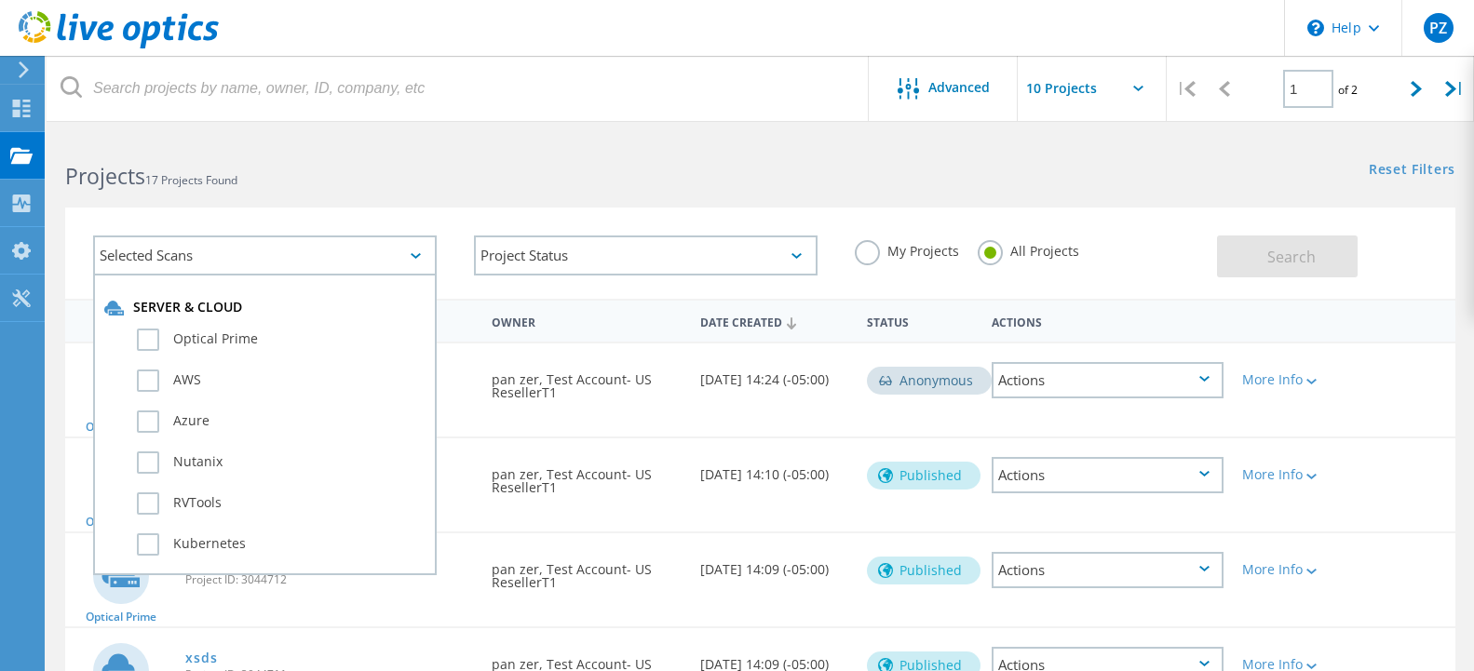
click at [244, 258] on div "Selected Scans" at bounding box center [265, 256] width 344 height 40
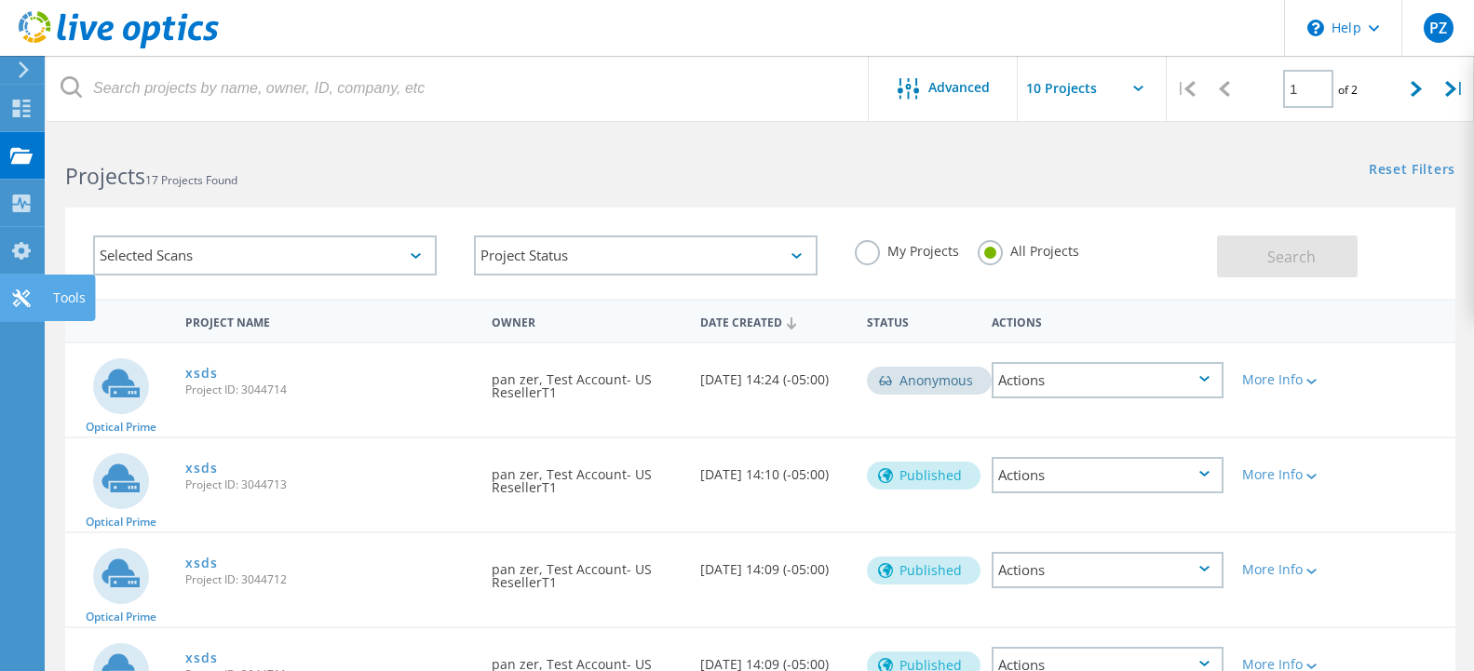
click at [31, 302] on icon at bounding box center [21, 299] width 22 height 18
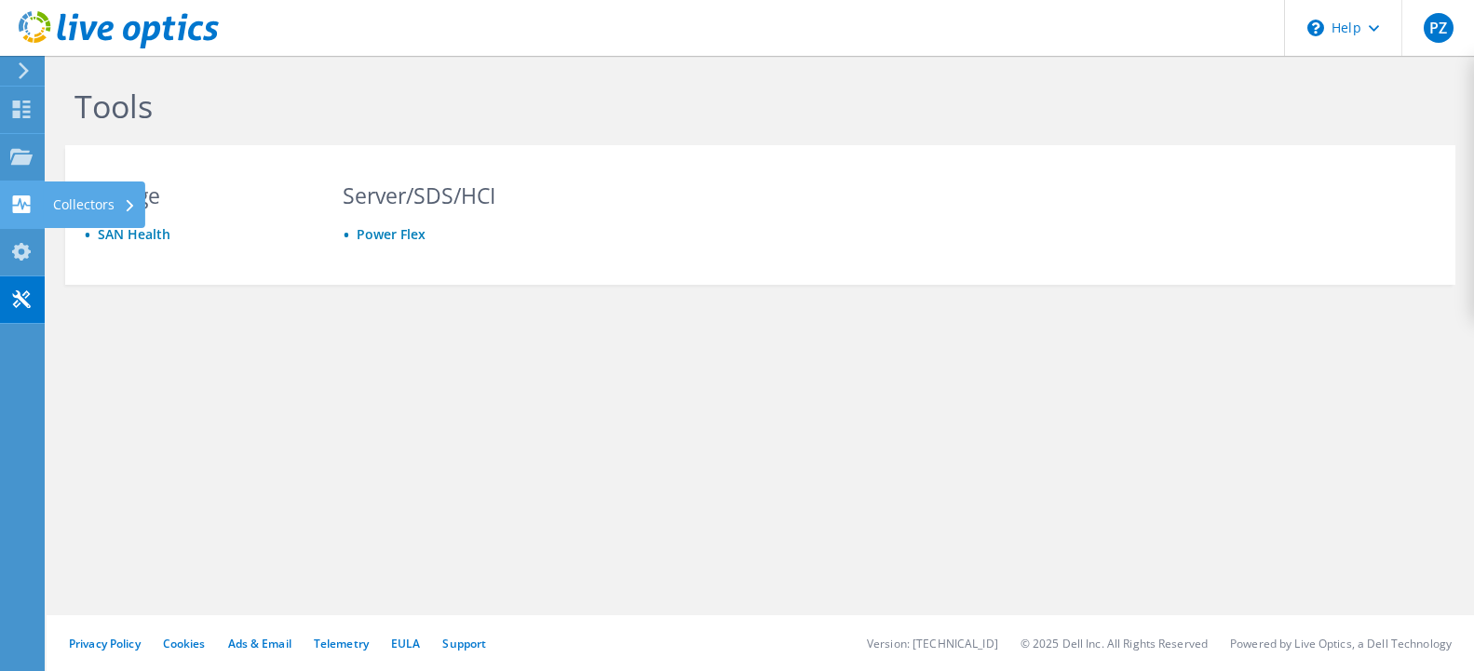
click at [16, 199] on use at bounding box center [22, 205] width 18 height 18
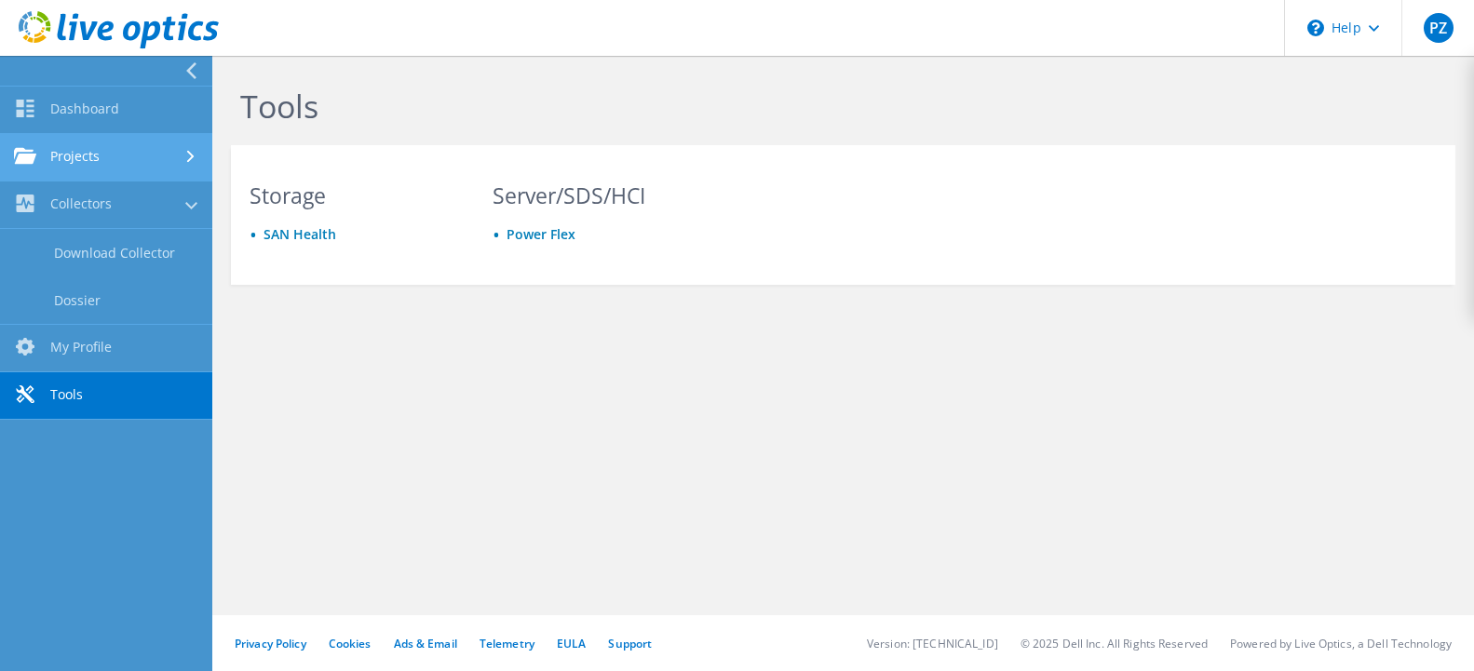
click at [80, 166] on link "Projects" at bounding box center [106, 157] width 212 height 47
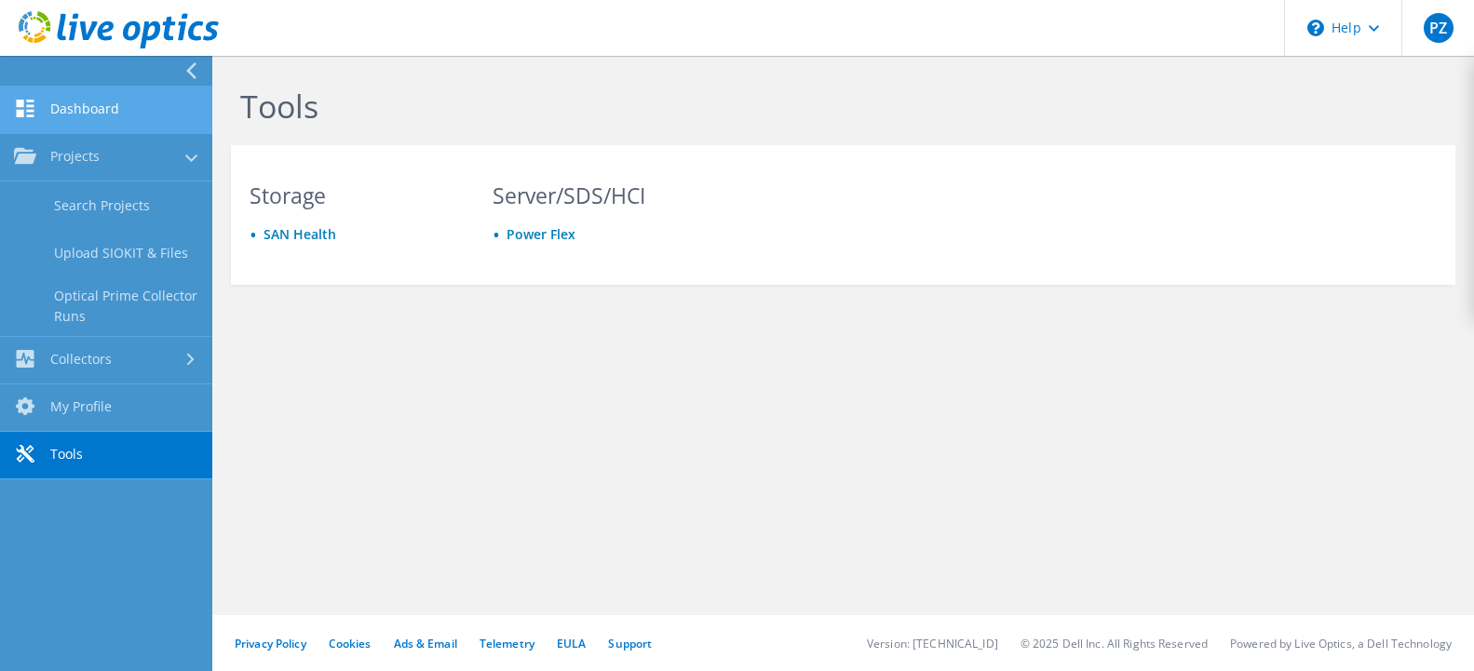
click at [99, 116] on link "Dashboard" at bounding box center [106, 110] width 212 height 47
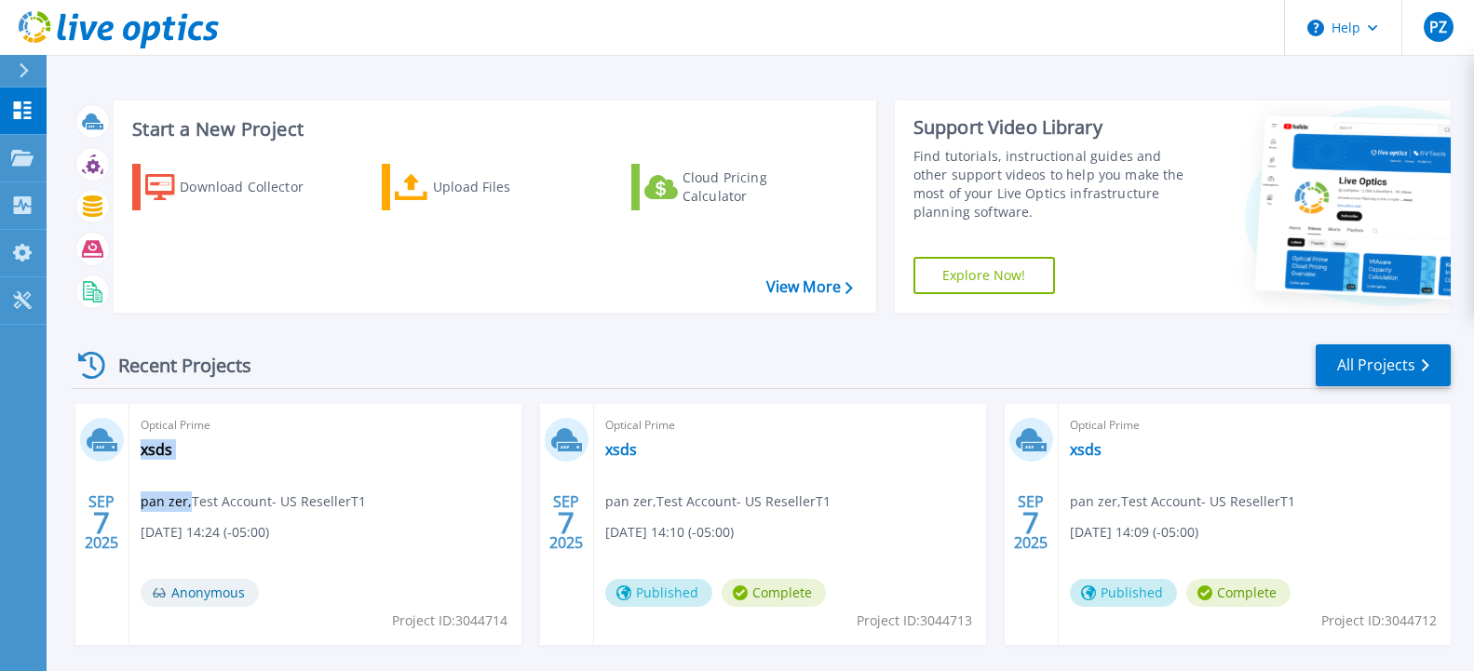
drag, startPoint x: 344, startPoint y: 537, endPoint x: 188, endPoint y: 502, distance: 159.5
click at [188, 502] on div "Optical Prime xsds pan zer , Test Account- US ResellerT1 [DATE] 14:24 (-05:00) …" at bounding box center [325, 524] width 392 height 241
click at [188, 502] on span "pan zer , Test Account- US ResellerT1" at bounding box center [253, 502] width 225 height 20
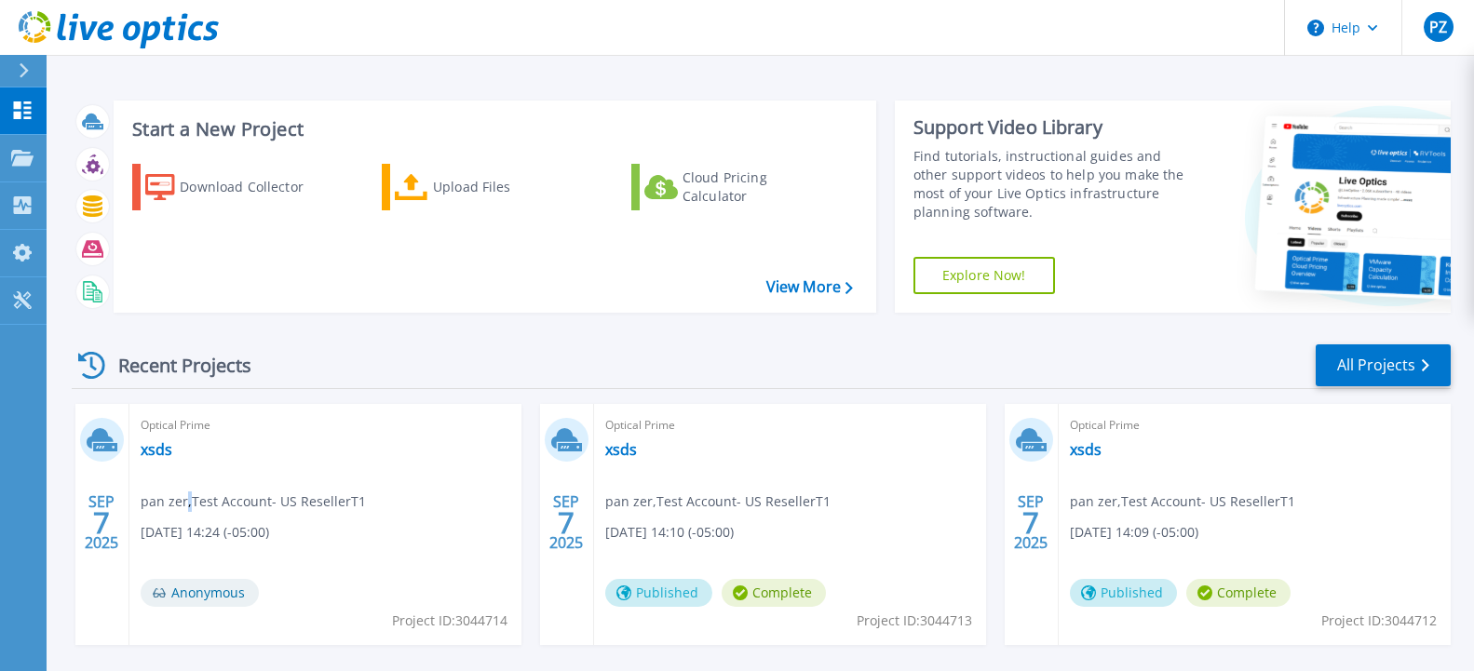
click at [188, 502] on span "pan zer , Test Account- US ResellerT1" at bounding box center [253, 502] width 225 height 20
